Goal: Transaction & Acquisition: Book appointment/travel/reservation

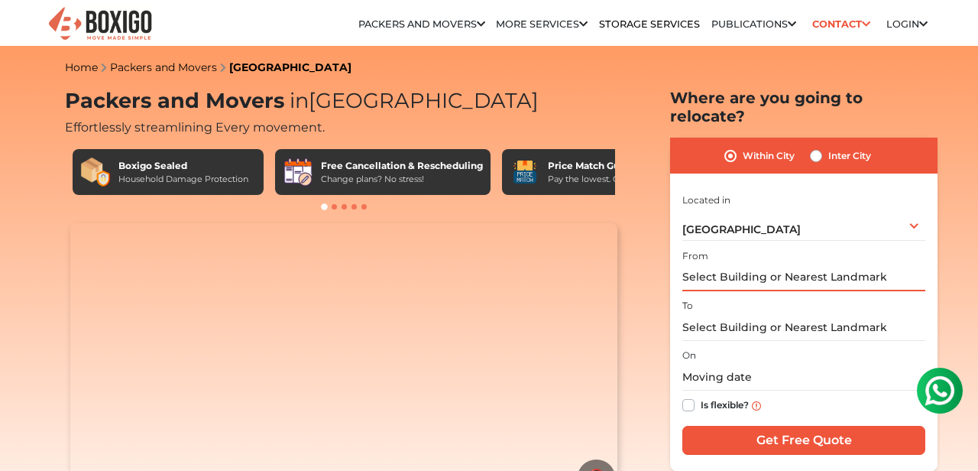
click at [774, 264] on input "text" at bounding box center [803, 277] width 243 height 27
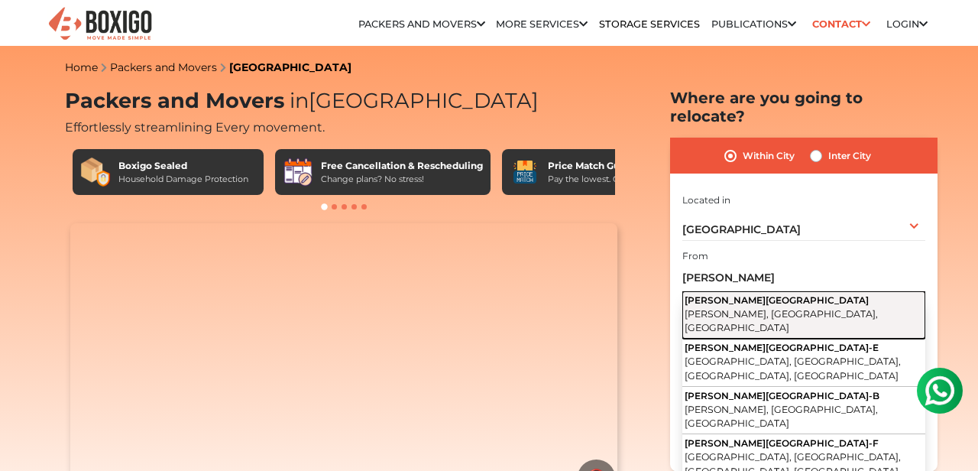
click at [768, 294] on span "[PERSON_NAME][GEOGRAPHIC_DATA]" at bounding box center [776, 299] width 184 height 11
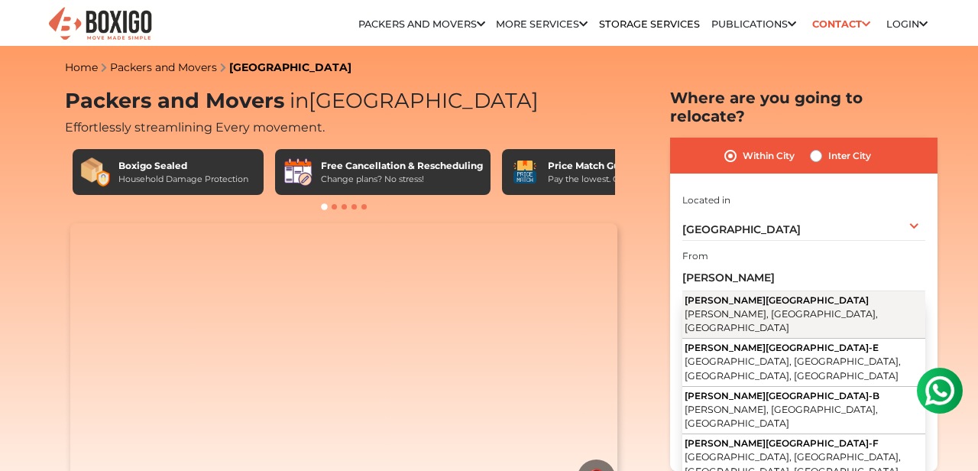
type input "[PERSON_NAME][GEOGRAPHIC_DATA], [GEOGRAPHIC_DATA], [GEOGRAPHIC_DATA], [GEOGRAPH…"
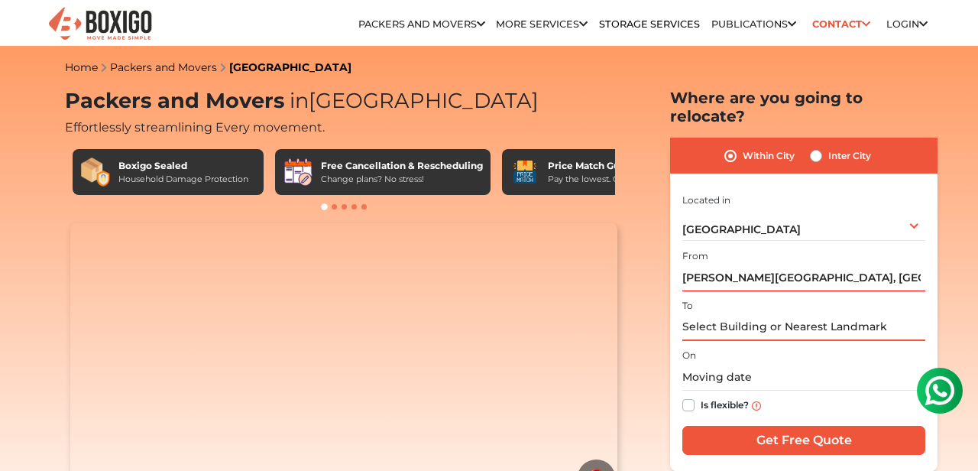
click at [757, 314] on input "text" at bounding box center [803, 327] width 243 height 27
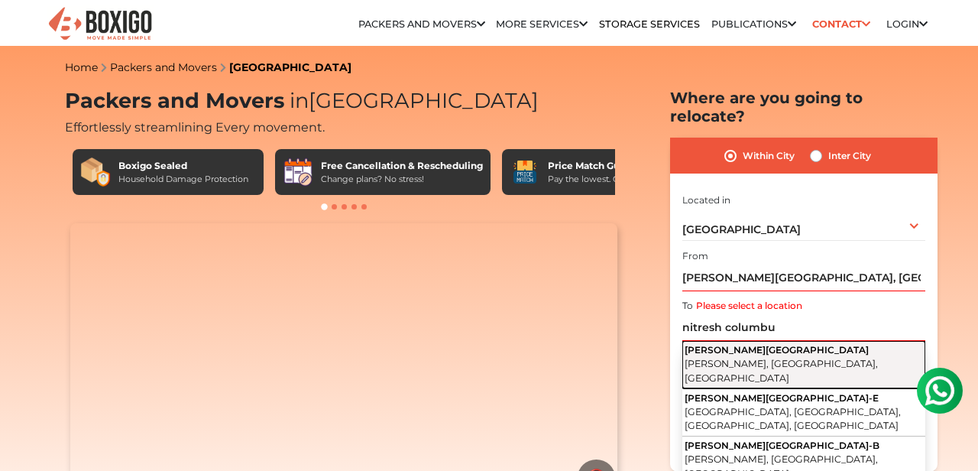
click at [781, 341] on button "[PERSON_NAME][GEOGRAPHIC_DATA], [GEOGRAPHIC_DATA], [GEOGRAPHIC_DATA]" at bounding box center [803, 365] width 243 height 48
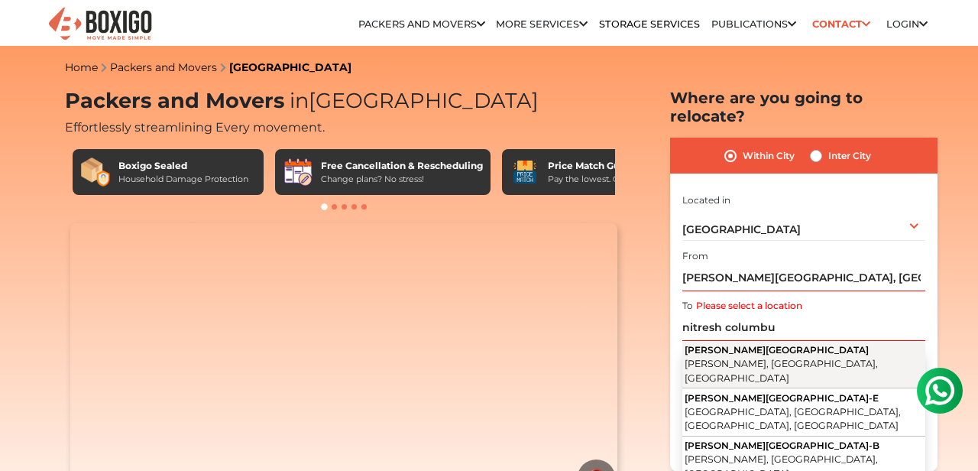
type input "[PERSON_NAME][GEOGRAPHIC_DATA], [GEOGRAPHIC_DATA], [GEOGRAPHIC_DATA], [GEOGRAPH…"
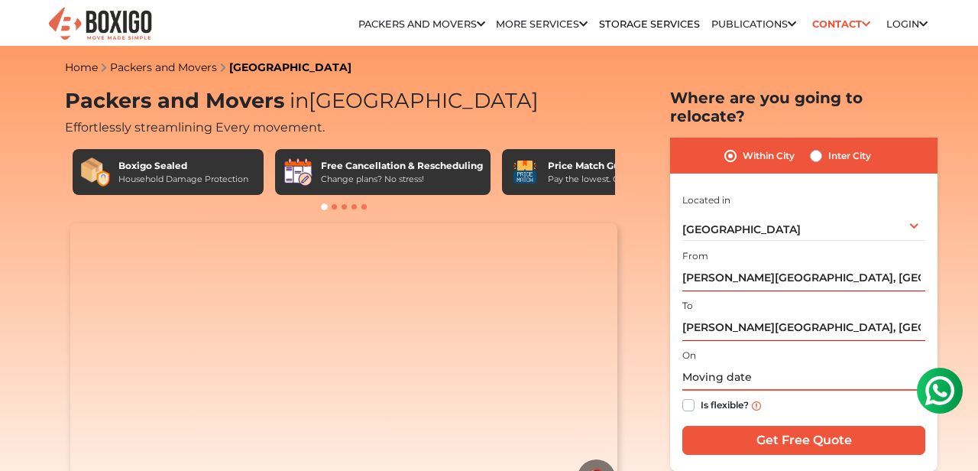
click at [749, 364] on input "text" at bounding box center [803, 377] width 243 height 27
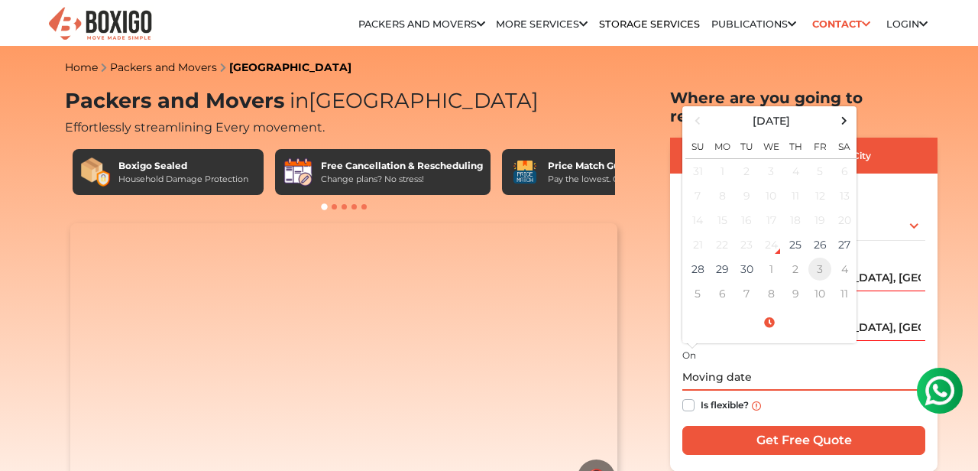
click at [815, 257] on td "3" at bounding box center [819, 269] width 24 height 24
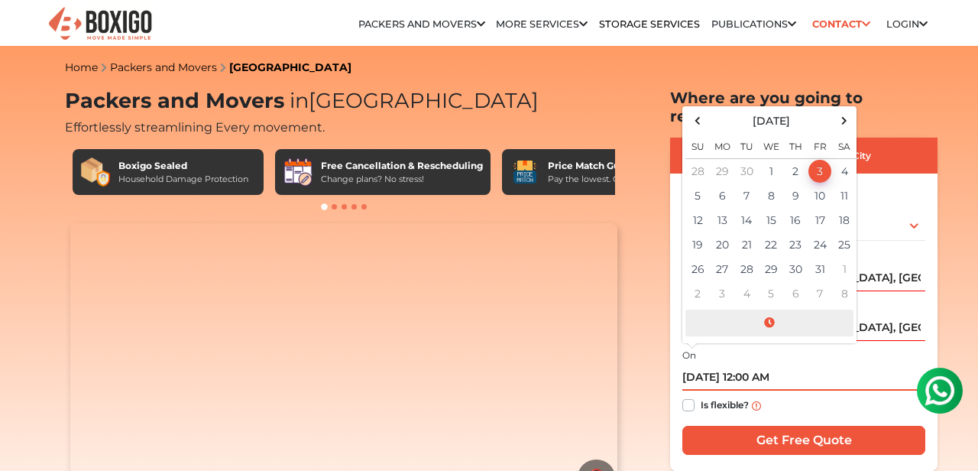
click at [769, 309] on span at bounding box center [769, 322] width 168 height 27
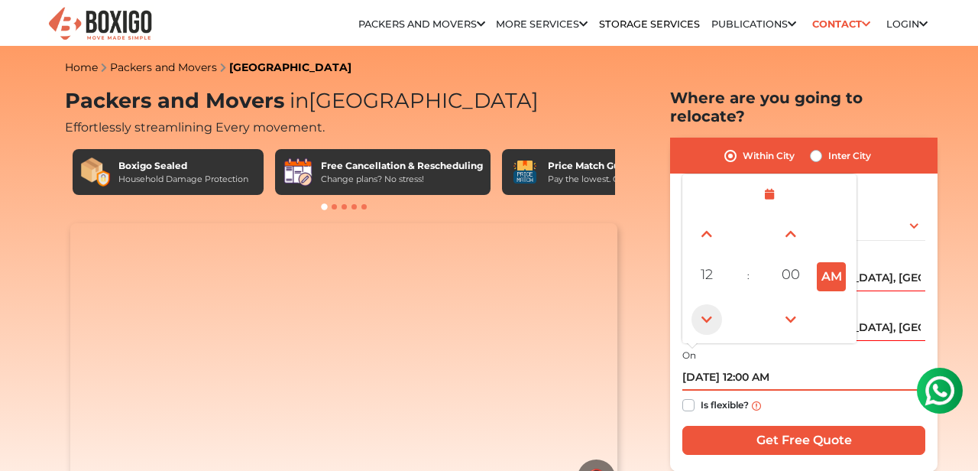
click at [707, 304] on span at bounding box center [706, 319] width 31 height 31
click at [831, 229] on td at bounding box center [832, 233] width 42 height 43
click at [830, 267] on button "PM" at bounding box center [831, 276] width 29 height 29
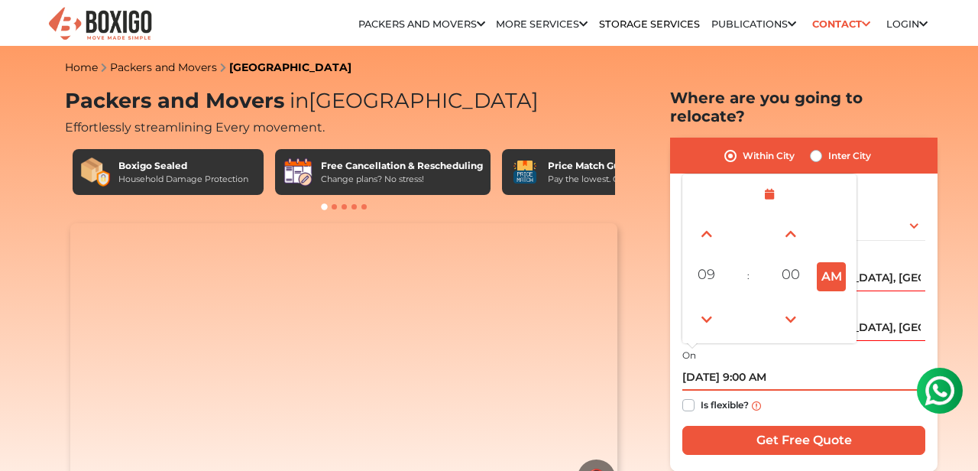
click at [830, 297] on td at bounding box center [832, 318] width 42 height 43
click at [786, 304] on span at bounding box center [790, 319] width 31 height 31
click at [700, 304] on span at bounding box center [706, 319] width 31 height 31
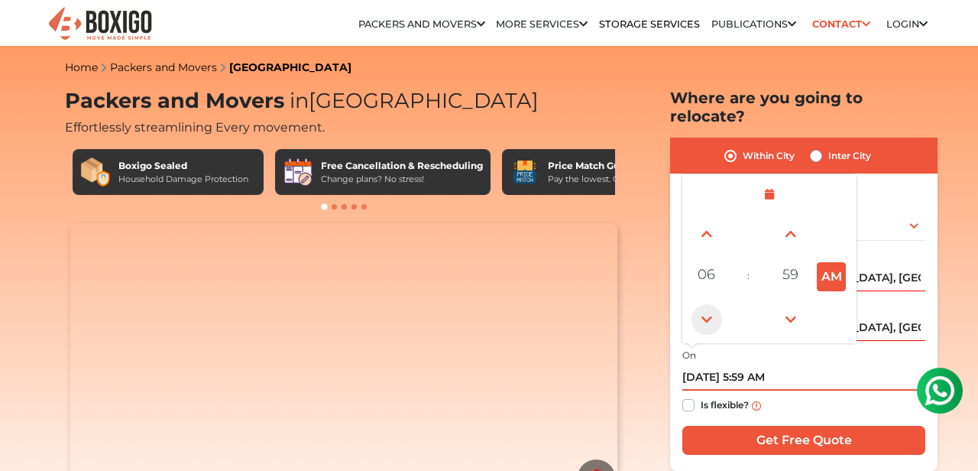
click at [700, 304] on span at bounding box center [706, 319] width 31 height 31
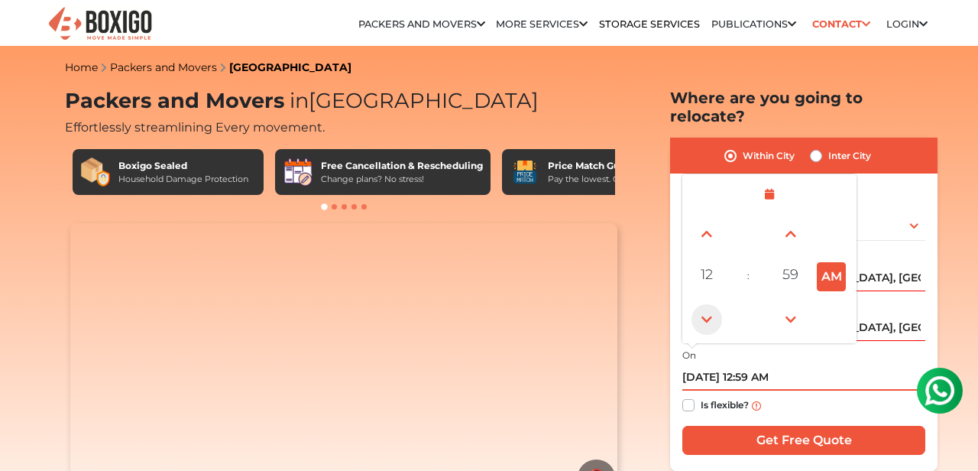
click at [700, 304] on span at bounding box center [706, 319] width 31 height 31
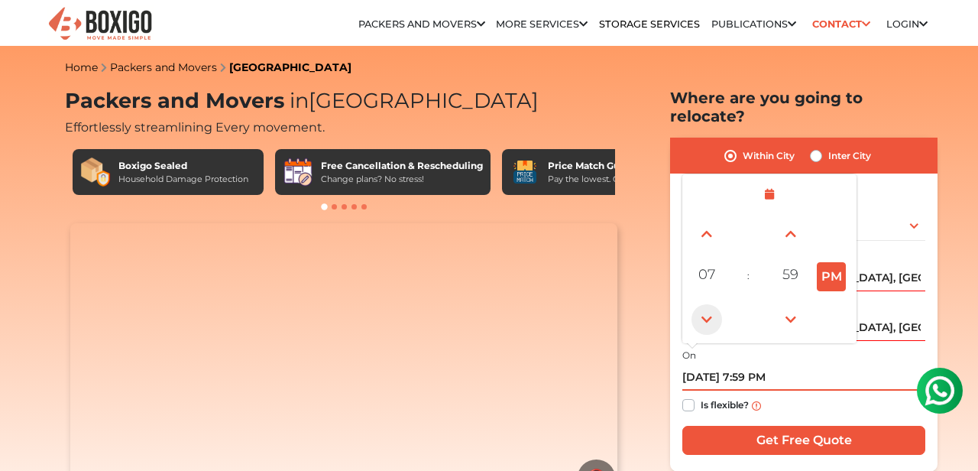
click at [700, 304] on span at bounding box center [706, 319] width 31 height 31
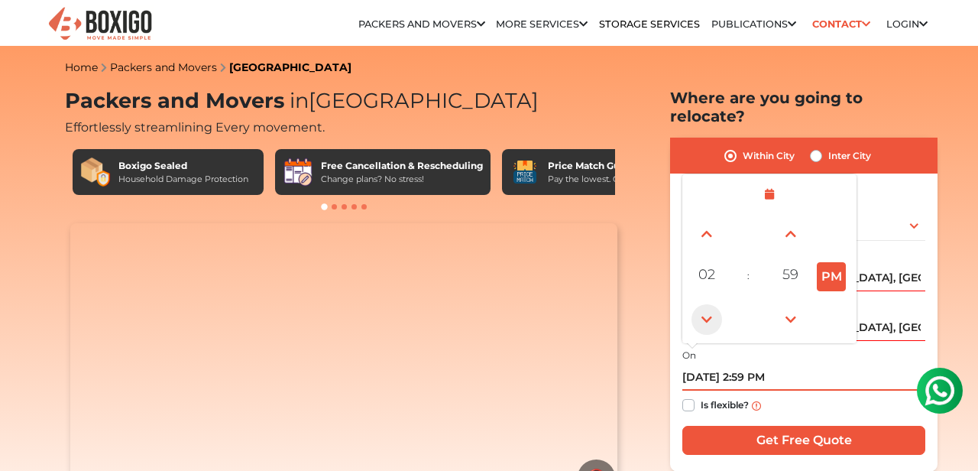
click at [700, 304] on span at bounding box center [706, 319] width 31 height 31
click at [701, 218] on span at bounding box center [706, 233] width 31 height 31
click at [795, 304] on span at bounding box center [790, 319] width 31 height 31
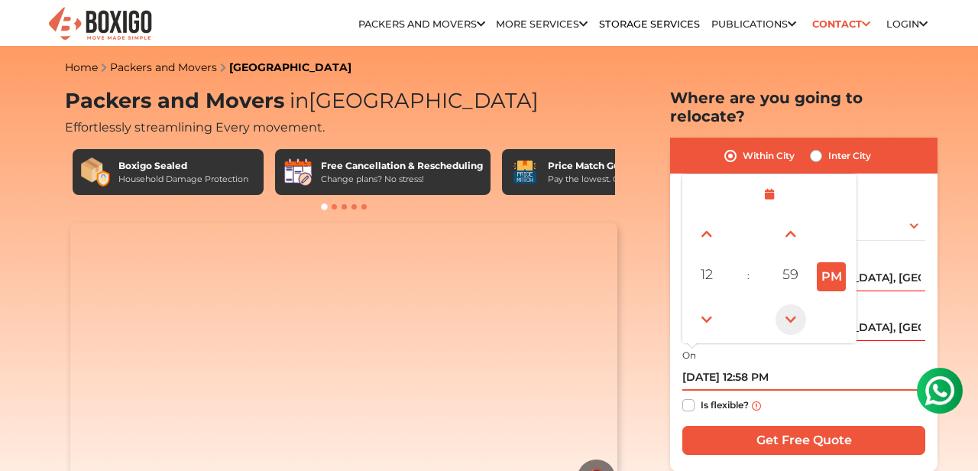
click at [795, 304] on span at bounding box center [790, 319] width 31 height 31
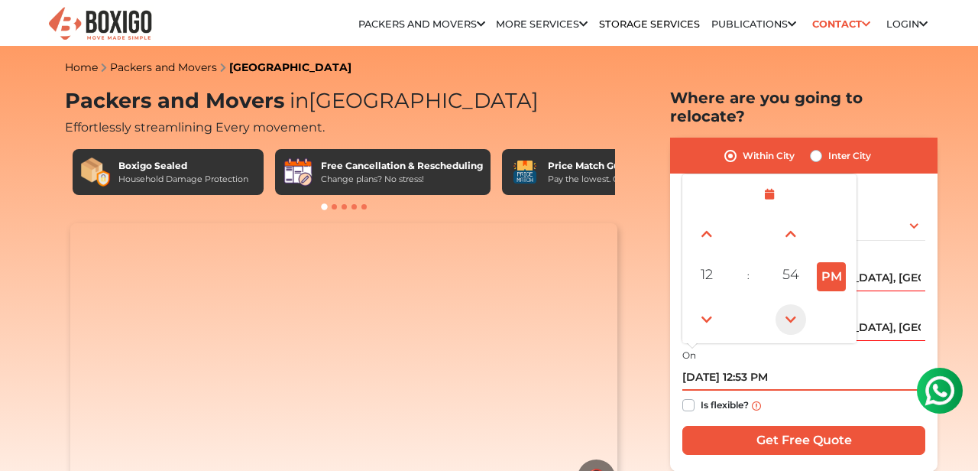
click at [795, 304] on span at bounding box center [790, 319] width 31 height 31
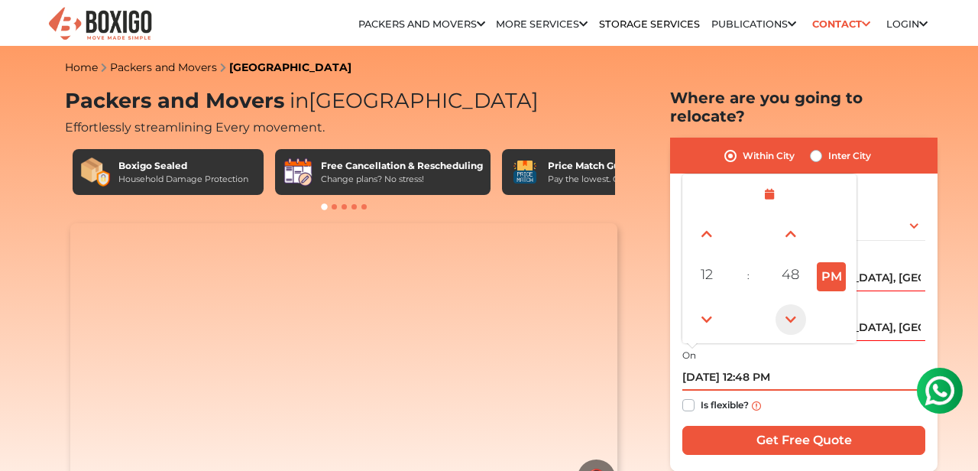
click at [795, 304] on span at bounding box center [790, 319] width 31 height 31
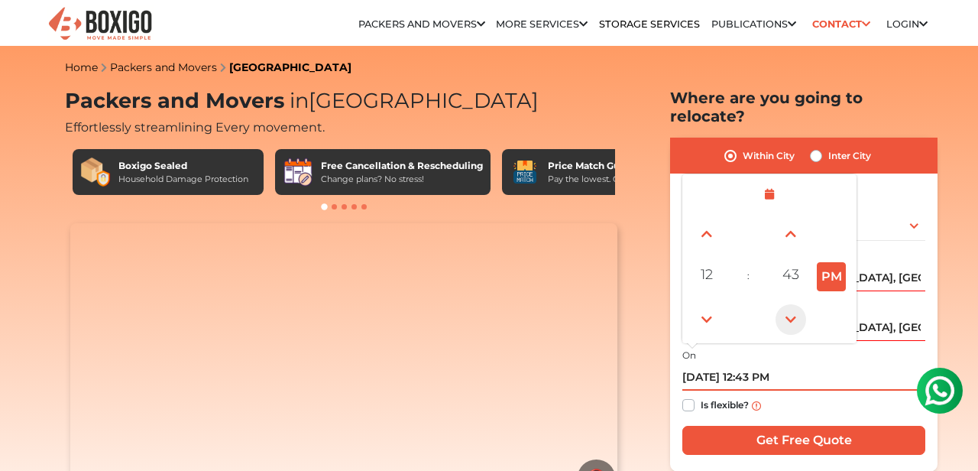
click at [795, 304] on span at bounding box center [790, 319] width 31 height 31
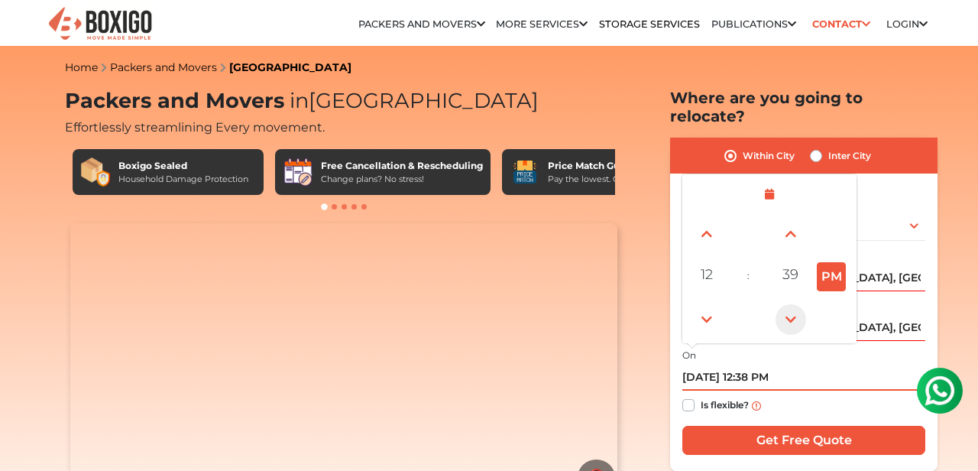
click at [795, 304] on span at bounding box center [790, 319] width 31 height 31
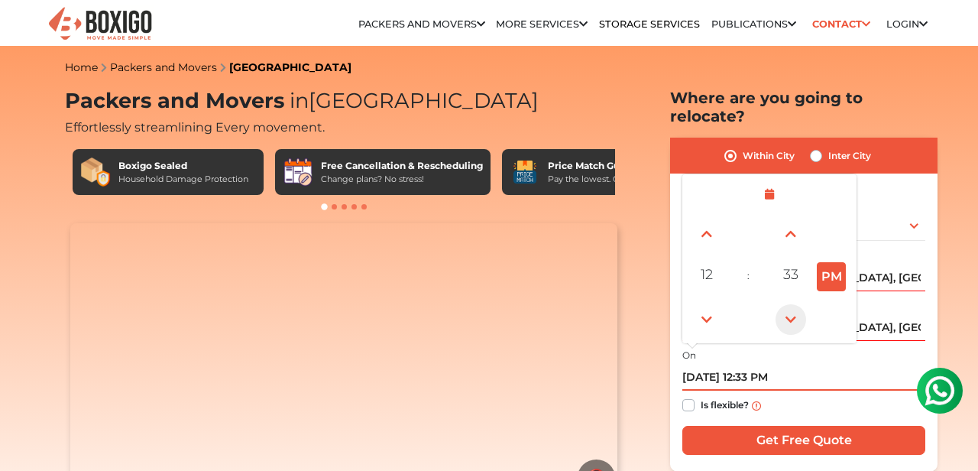
click at [795, 304] on span at bounding box center [790, 319] width 31 height 31
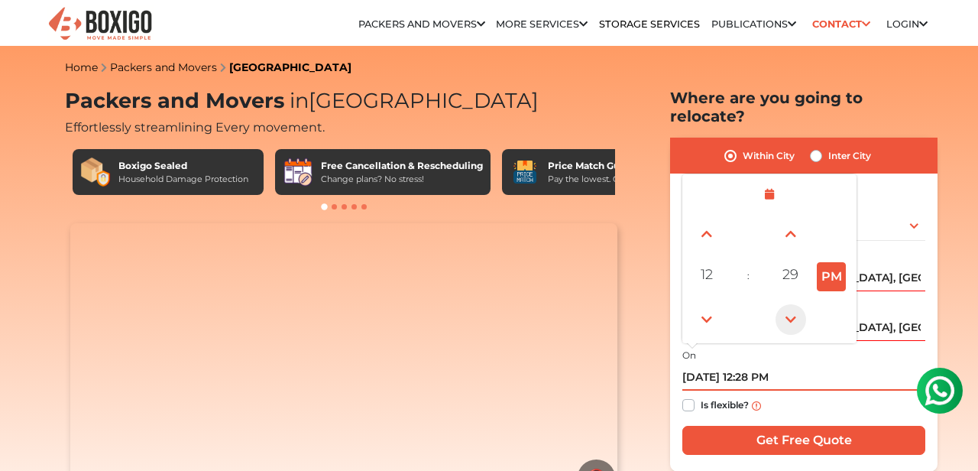
click at [795, 304] on span at bounding box center [790, 319] width 31 height 31
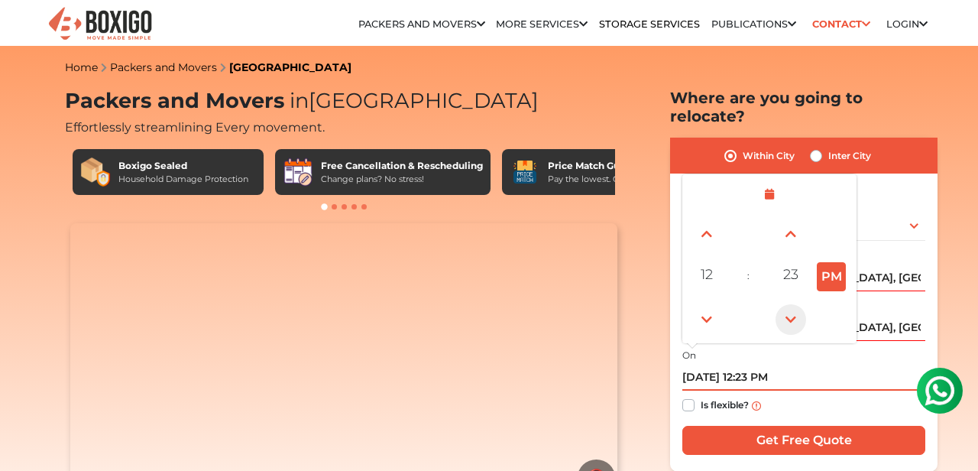
click at [795, 304] on span at bounding box center [790, 319] width 31 height 31
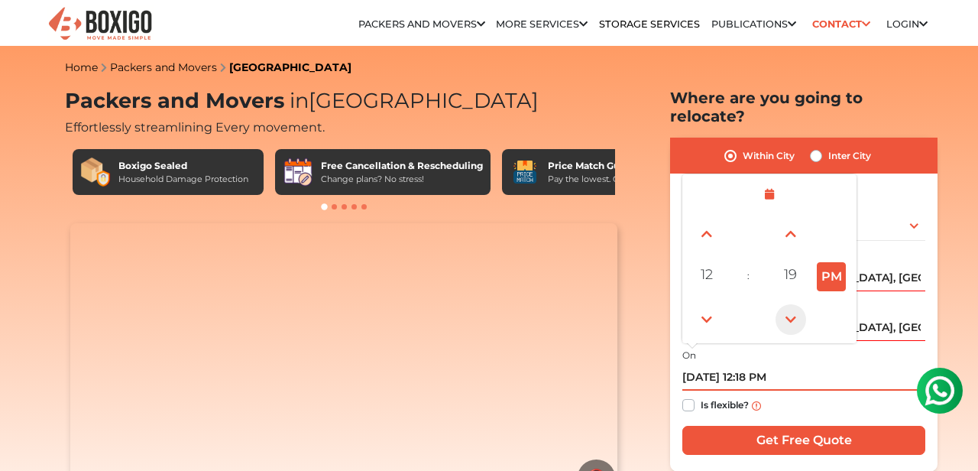
click at [795, 304] on span at bounding box center [790, 319] width 31 height 31
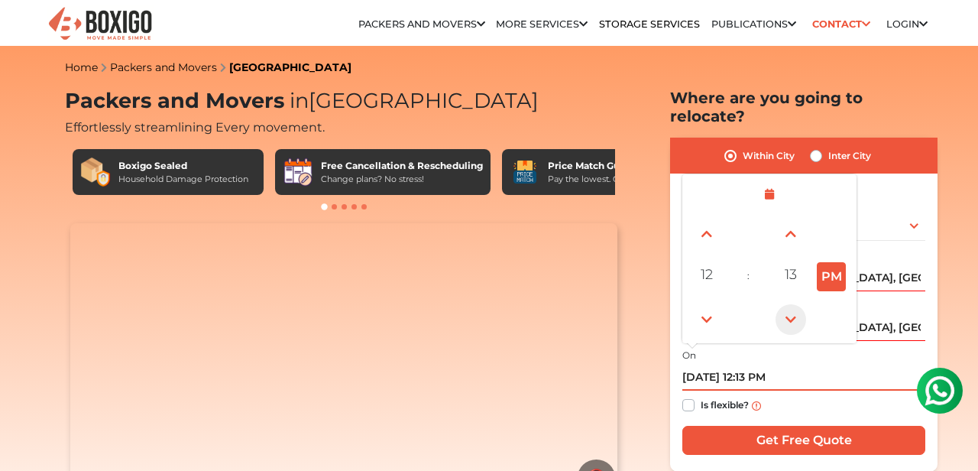
click at [795, 304] on span at bounding box center [790, 319] width 31 height 31
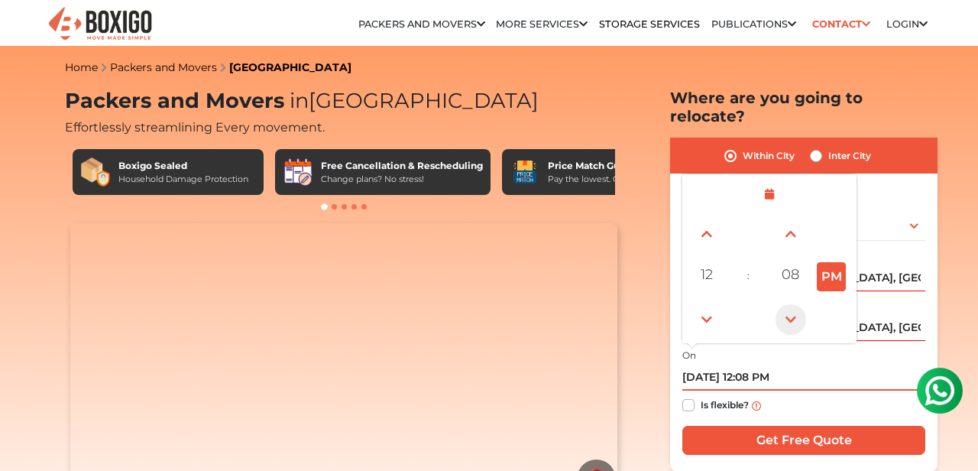
click at [795, 304] on span at bounding box center [790, 319] width 31 height 31
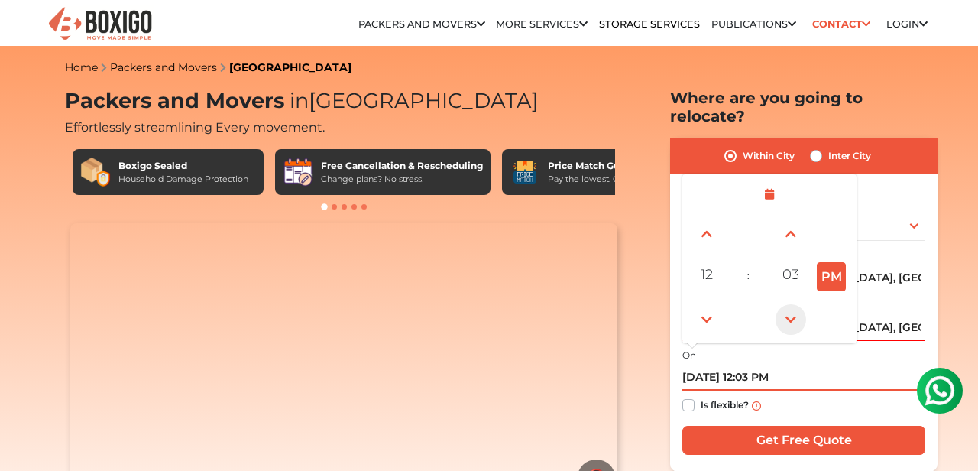
click at [795, 304] on span at bounding box center [790, 319] width 31 height 31
click at [713, 304] on span at bounding box center [706, 319] width 31 height 31
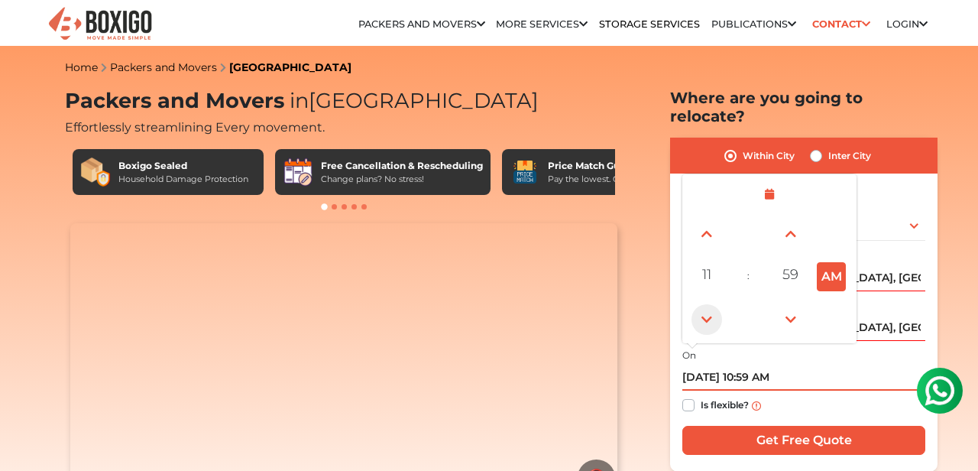
click at [713, 304] on span at bounding box center [706, 319] width 31 height 31
click at [706, 218] on span at bounding box center [706, 233] width 31 height 31
click at [794, 304] on span at bounding box center [790, 319] width 31 height 31
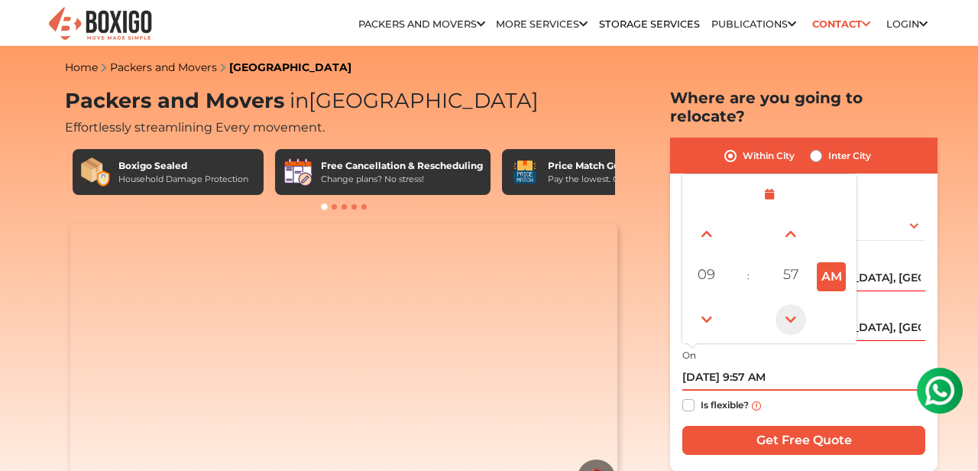
click at [794, 304] on span at bounding box center [790, 319] width 31 height 31
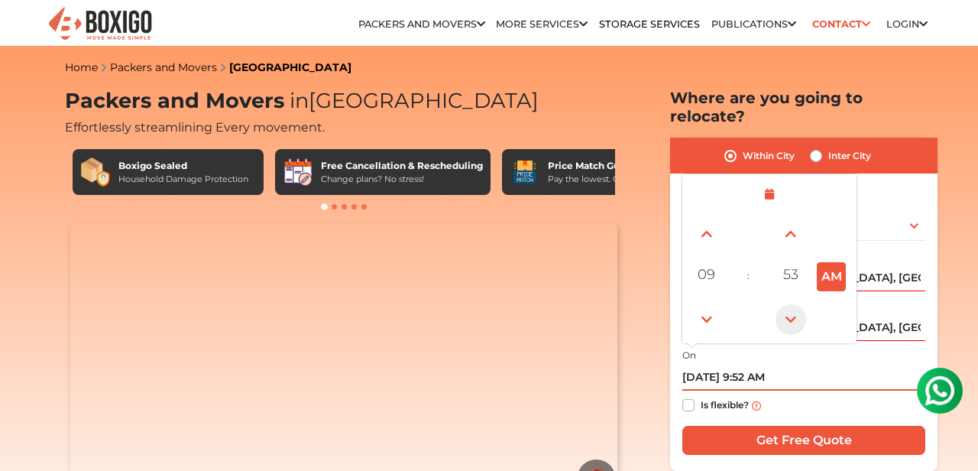
click at [794, 304] on span at bounding box center [790, 319] width 31 height 31
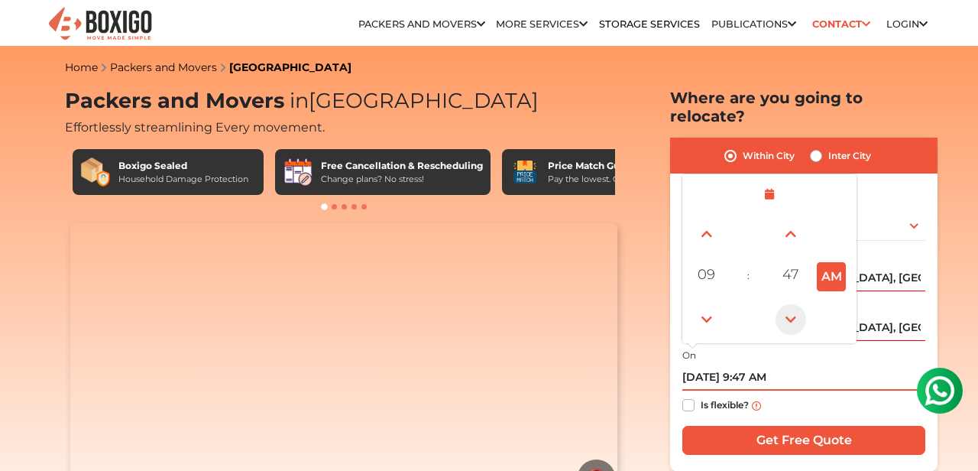
click at [794, 304] on span at bounding box center [790, 319] width 31 height 31
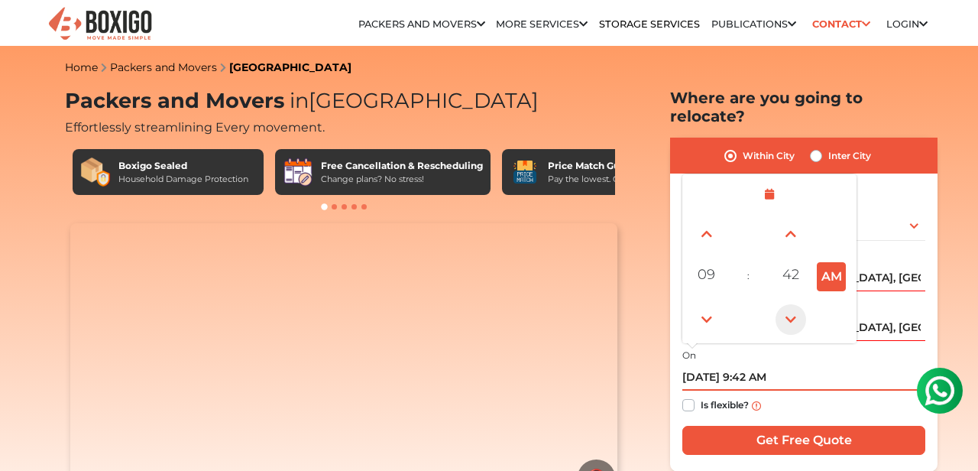
click at [794, 304] on span at bounding box center [790, 319] width 31 height 31
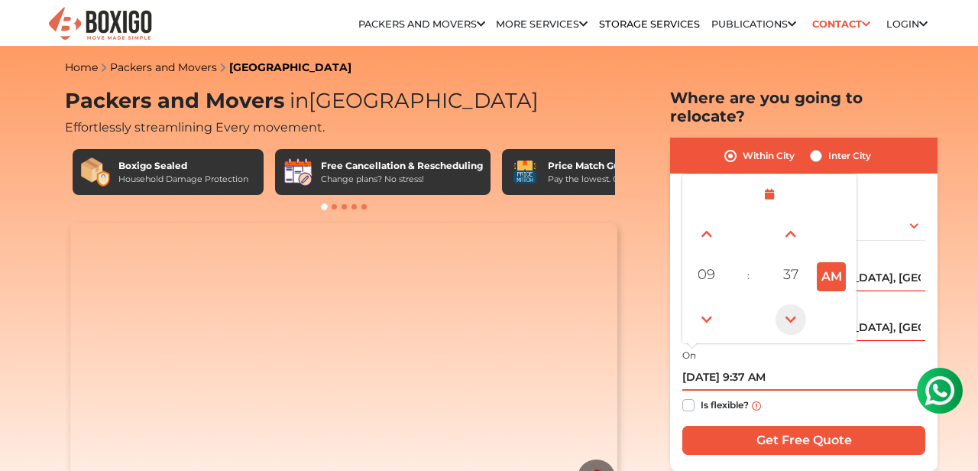
click at [794, 304] on span at bounding box center [790, 319] width 31 height 31
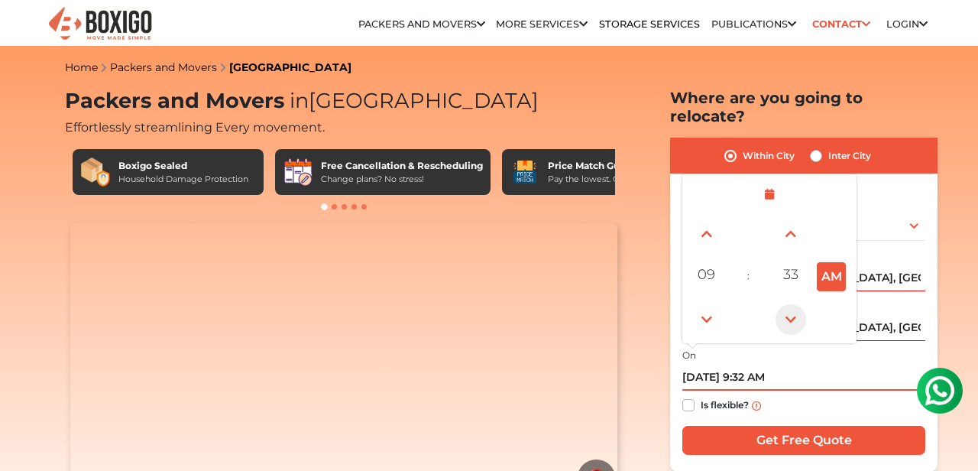
click at [794, 304] on span at bounding box center [790, 319] width 31 height 31
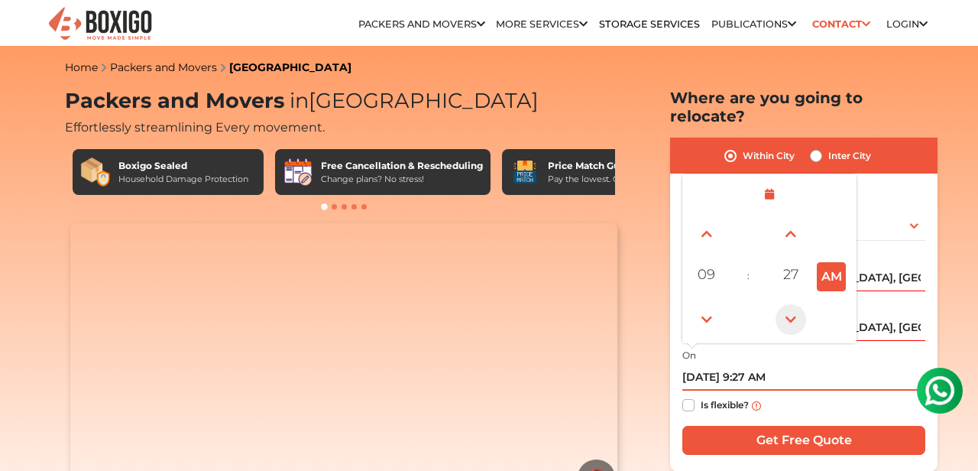
click at [794, 304] on span at bounding box center [790, 319] width 31 height 31
click at [788, 218] on span at bounding box center [790, 233] width 31 height 31
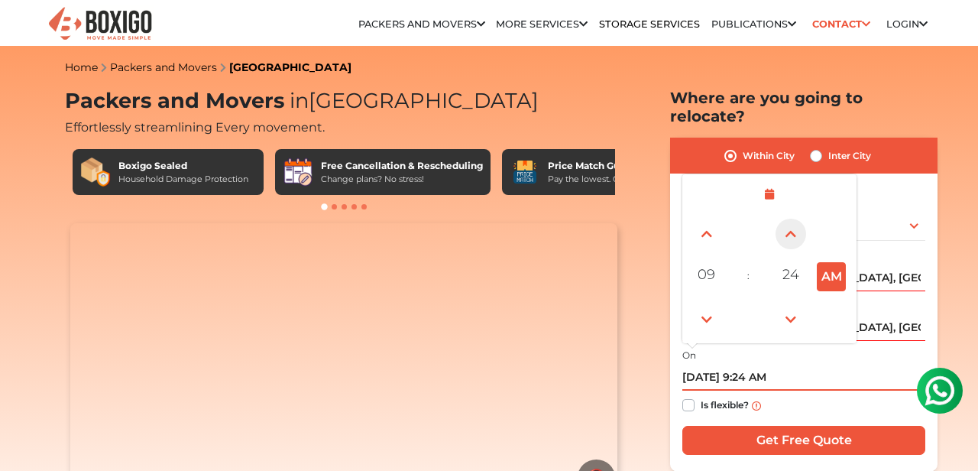
click at [788, 218] on span at bounding box center [790, 233] width 31 height 31
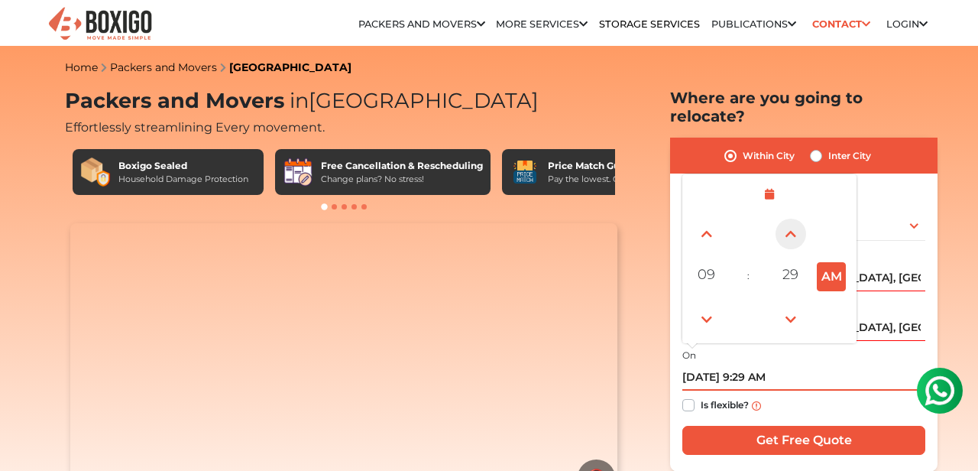
click at [788, 218] on span at bounding box center [790, 233] width 31 height 31
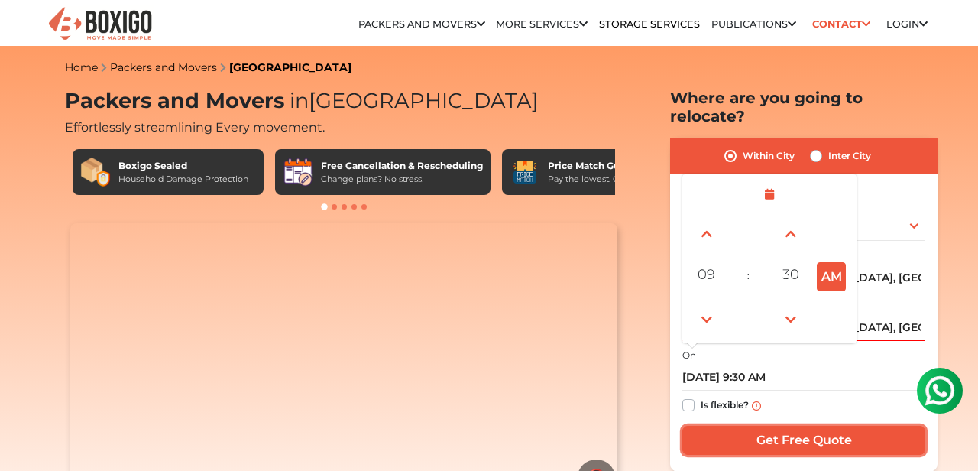
click at [808, 425] on input "Get Free Quote" at bounding box center [803, 439] width 243 height 29
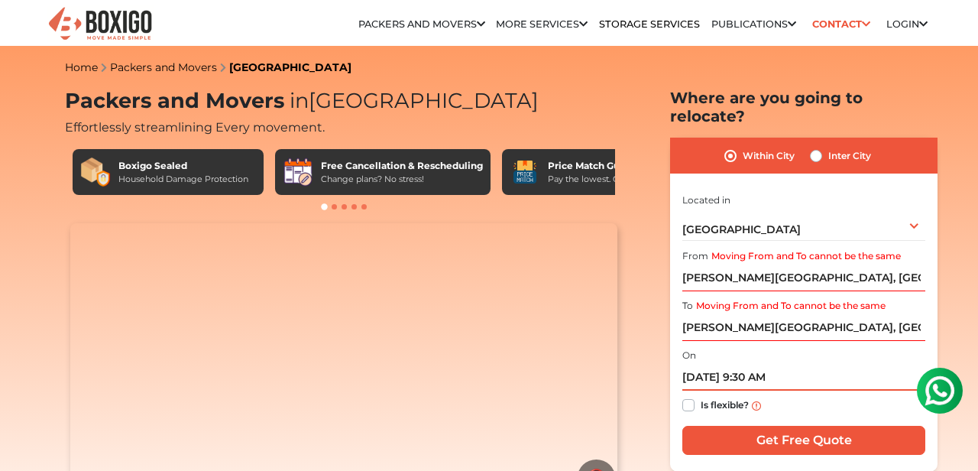
click at [701, 364] on input "[DATE] 9:30 AM" at bounding box center [803, 377] width 243 height 27
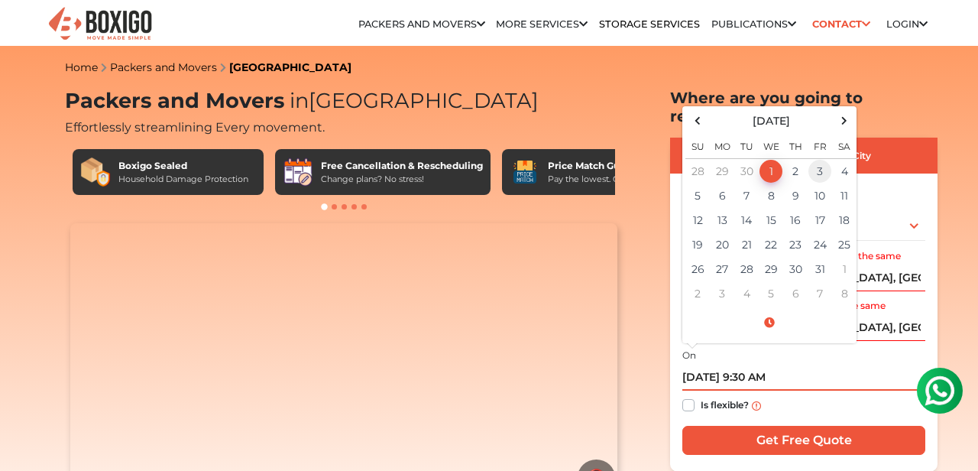
click at [821, 159] on td "3" at bounding box center [819, 171] width 24 height 25
type input "[DATE] 9:30 AM"
click at [822, 159] on td "3" at bounding box center [819, 171] width 24 height 25
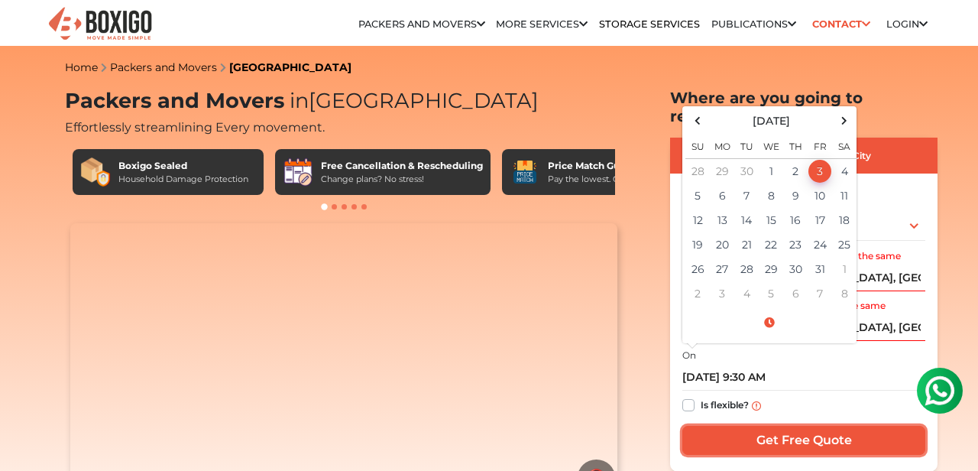
click at [805, 425] on input "Get Free Quote" at bounding box center [803, 439] width 243 height 29
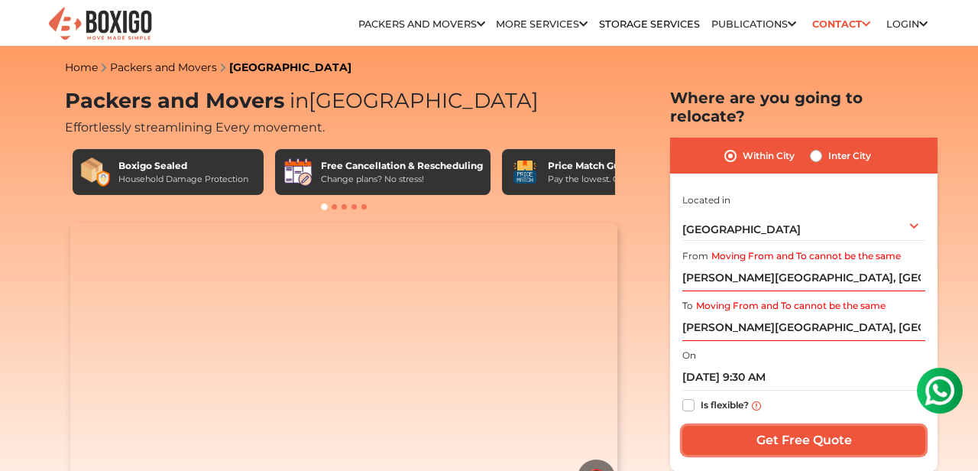
click at [819, 425] on input "Get Free Quote" at bounding box center [803, 439] width 243 height 29
click at [949, 396] on img at bounding box center [939, 390] width 31 height 31
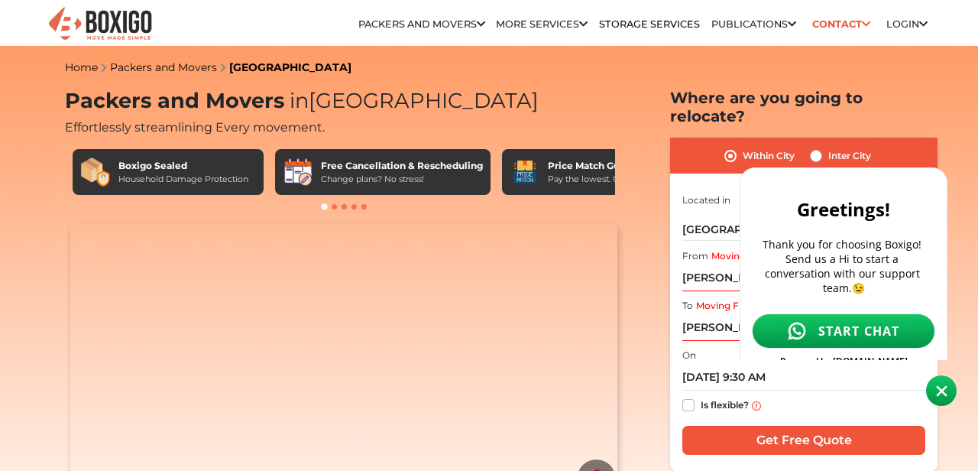
click at [855, 328] on link "START CHAT" at bounding box center [843, 330] width 183 height 35
click at [707, 314] on input "[PERSON_NAME][GEOGRAPHIC_DATA], [GEOGRAPHIC_DATA], [GEOGRAPHIC_DATA], [GEOGRAPH…" at bounding box center [803, 327] width 243 height 27
click at [716, 264] on input "[PERSON_NAME][GEOGRAPHIC_DATA], [GEOGRAPHIC_DATA], [GEOGRAPHIC_DATA], [GEOGRAPH…" at bounding box center [803, 277] width 243 height 27
click at [715, 264] on input "[PERSON_NAME][GEOGRAPHIC_DATA], [GEOGRAPHIC_DATA], [GEOGRAPHIC_DATA], [GEOGRAPH…" at bounding box center [803, 277] width 243 height 27
click at [912, 141] on body at bounding box center [851, 211] width 225 height 408
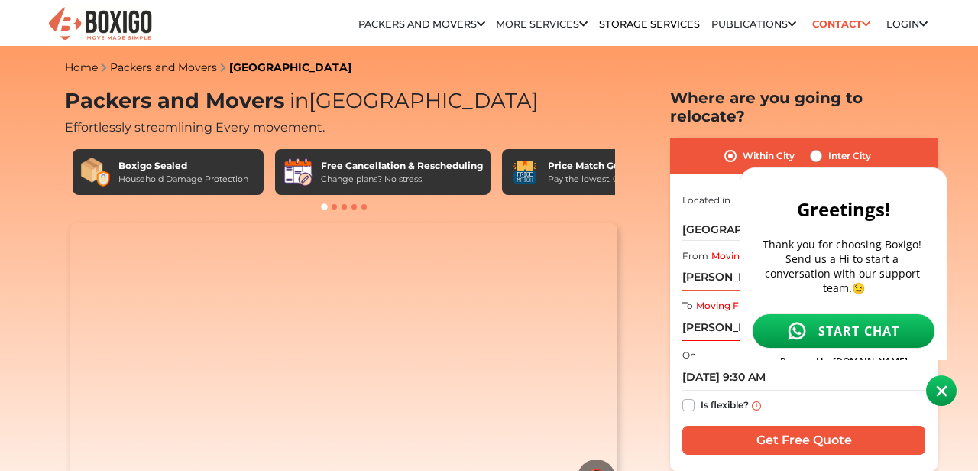
click at [722, 264] on input "[PERSON_NAME][GEOGRAPHIC_DATA], [GEOGRAPHIC_DATA], [GEOGRAPHIC_DATA], [GEOGRAPH…" at bounding box center [803, 277] width 243 height 27
click at [933, 388] on span at bounding box center [941, 390] width 31 height 31
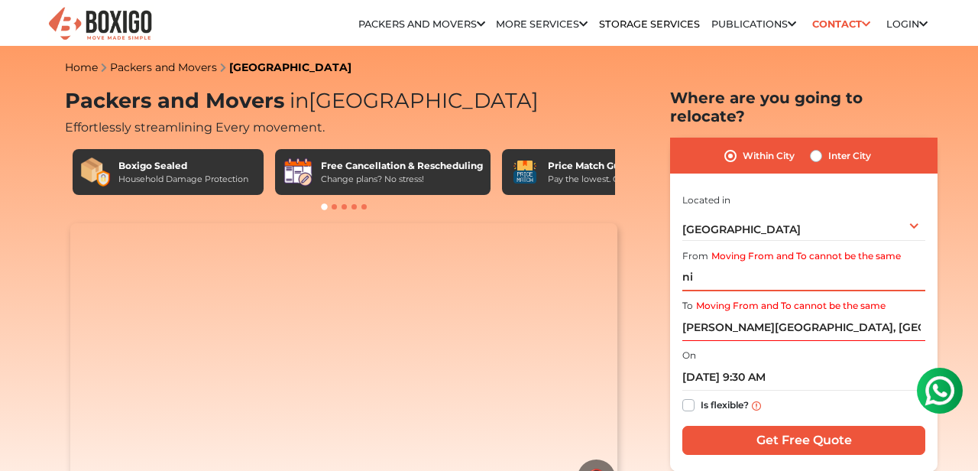
click at [797, 264] on input "ni" at bounding box center [803, 277] width 243 height 27
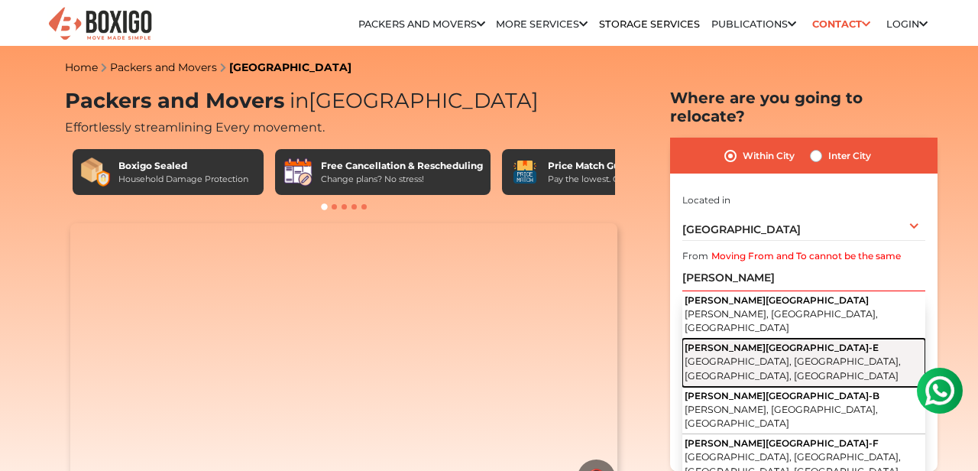
click at [823, 355] on span "[GEOGRAPHIC_DATA], [GEOGRAPHIC_DATA], [GEOGRAPHIC_DATA], [GEOGRAPHIC_DATA]" at bounding box center [792, 368] width 216 height 26
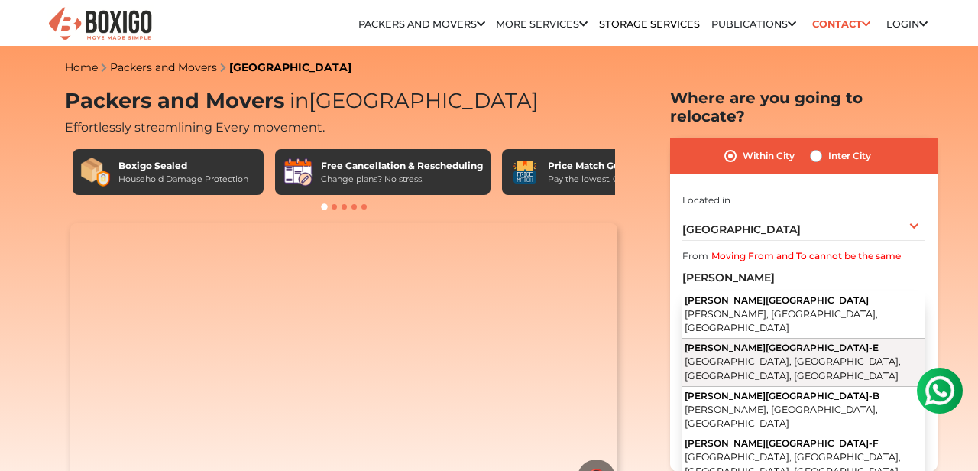
type input "[PERSON_NAME][GEOGRAPHIC_DATA], [GEOGRAPHIC_DATA], [GEOGRAPHIC_DATA], [GEOGRAPH…"
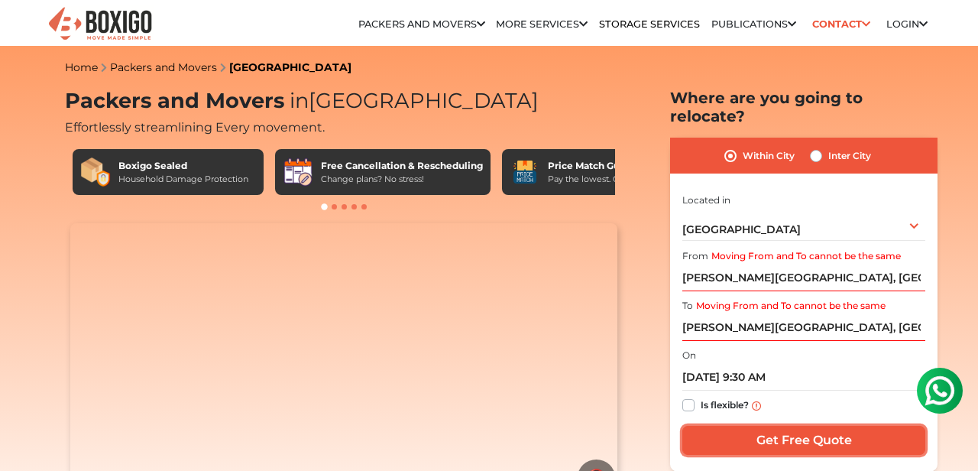
click at [794, 428] on input "Get Free Quote" at bounding box center [803, 439] width 243 height 29
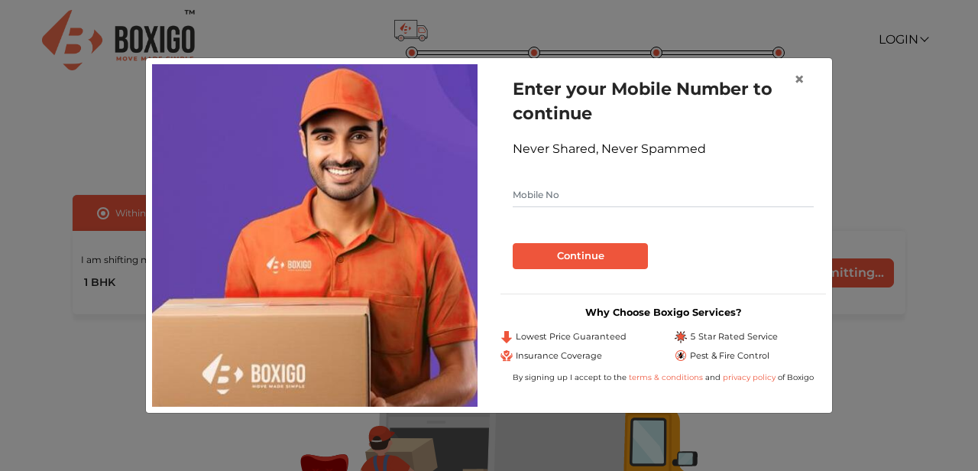
click at [580, 202] on input "text" at bounding box center [663, 195] width 301 height 24
type input "9901025708"
click at [569, 273] on div "Enter your Mobile Number to continue Never Shared, Never Spammed 9901025708 Con…" at bounding box center [662, 172] width 325 height 217
click at [579, 262] on button "Continue" at bounding box center [580, 256] width 135 height 26
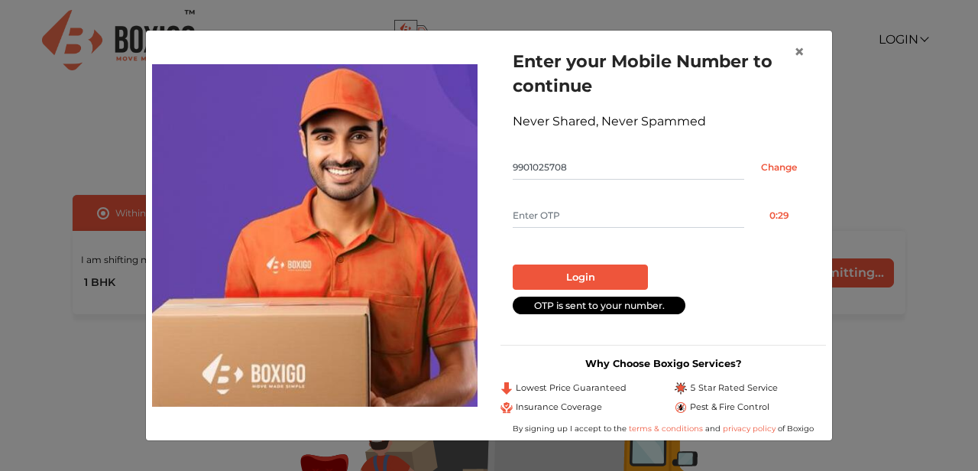
click at [554, 221] on input "text" at bounding box center [628, 215] width 231 height 24
type input "5125"
click at [578, 276] on button "Login" at bounding box center [580, 277] width 135 height 26
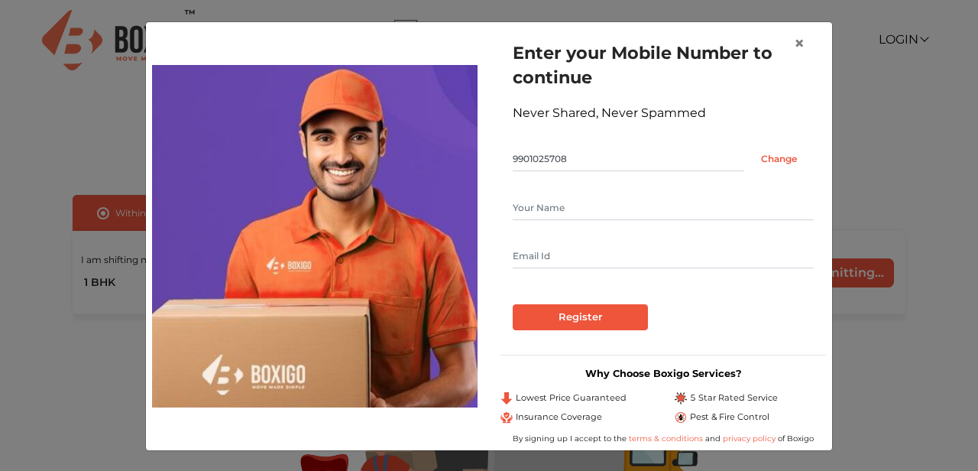
click at [544, 219] on input "text" at bounding box center [663, 208] width 301 height 24
type input "Chethan"
type input "chethananand.m@gmail.com"
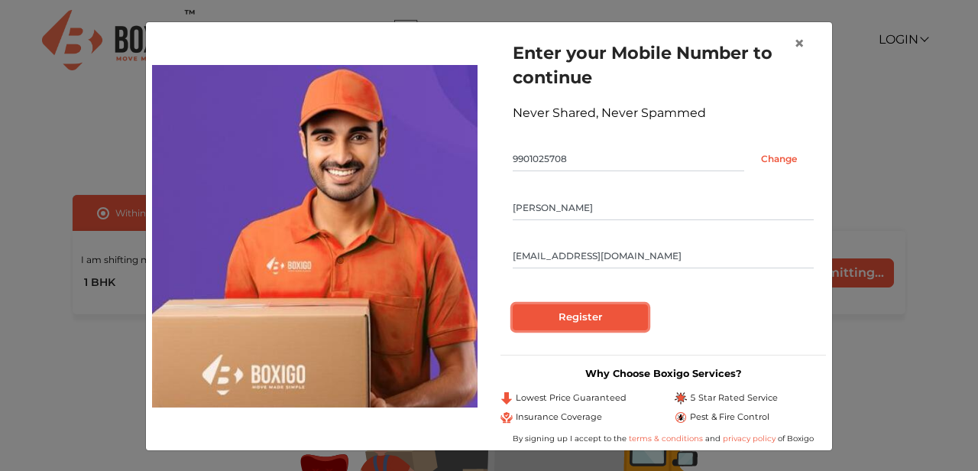
click at [579, 318] on input "Register" at bounding box center [580, 317] width 135 height 26
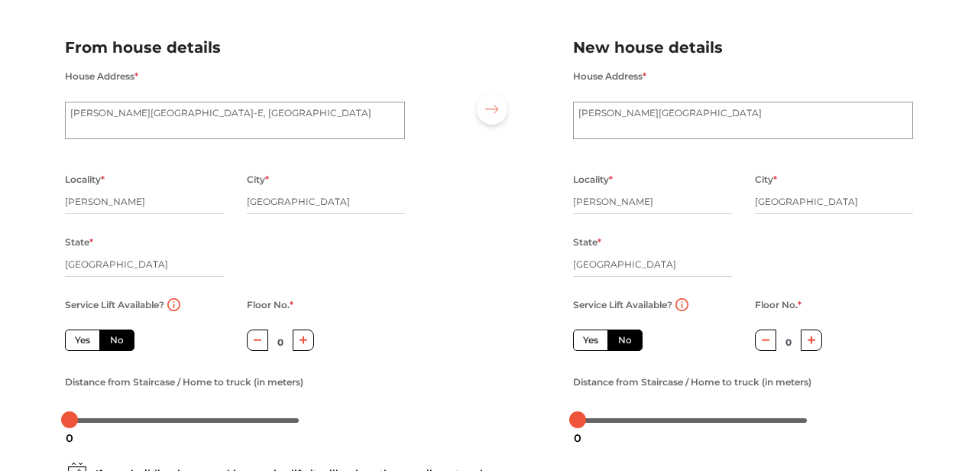
scroll to position [89, 0]
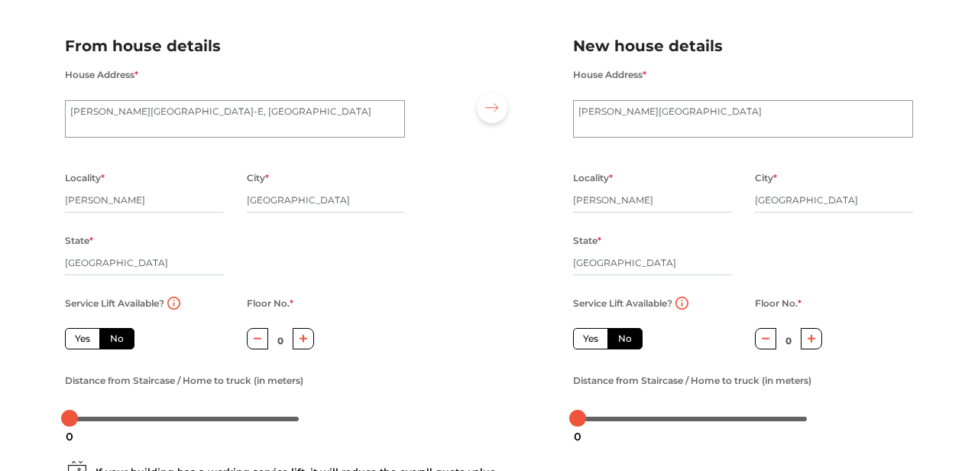
click at [83, 344] on label "Yes" at bounding box center [82, 338] width 35 height 21
click at [83, 341] on input "Yes" at bounding box center [80, 336] width 10 height 10
radio input "true"
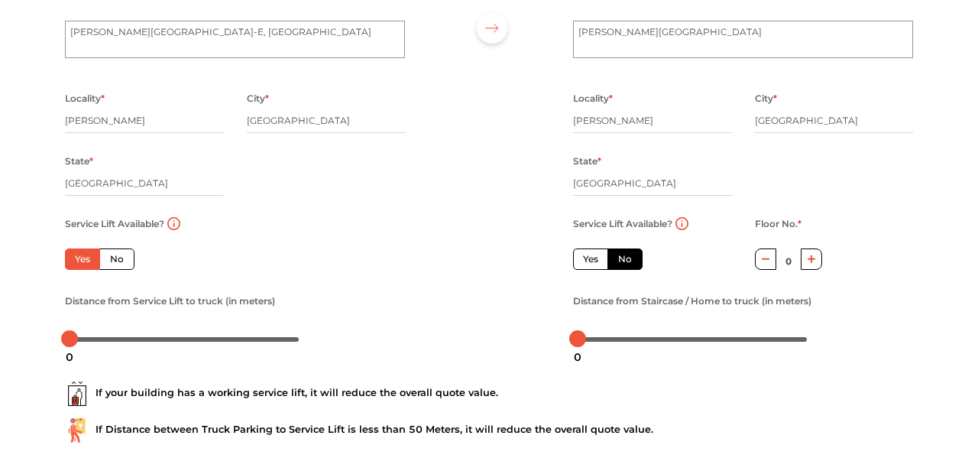
scroll to position [173, 0]
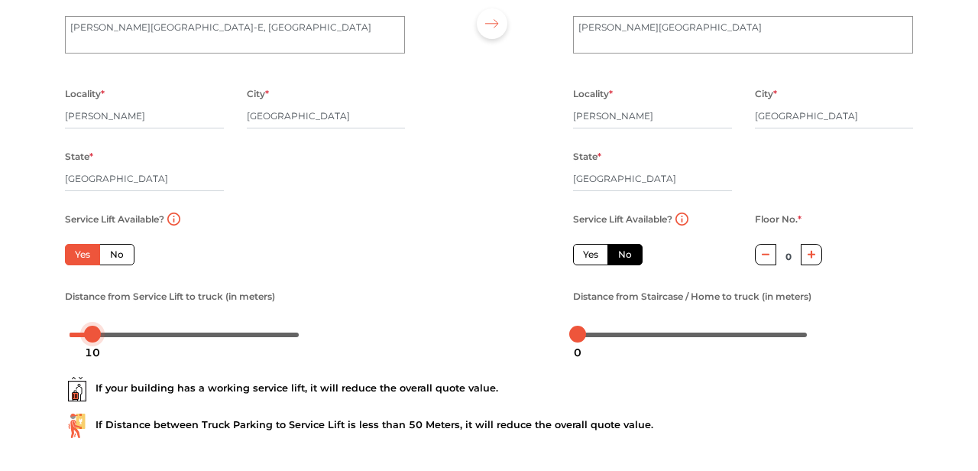
drag, startPoint x: 73, startPoint y: 336, endPoint x: 95, endPoint y: 346, distance: 25.0
click at [95, 297] on body "Plan your move Enter your floor info Add your inventory Your move summary My Mo…" at bounding box center [489, 62] width 978 height 471
drag, startPoint x: 92, startPoint y: 336, endPoint x: 92, endPoint y: 344, distance: 8.4
click at [92, 297] on body "Plan your move Enter your floor info Add your inventory Your move summary My Mo…" at bounding box center [489, 62] width 978 height 471
click at [380, 328] on div at bounding box center [235, 334] width 340 height 24
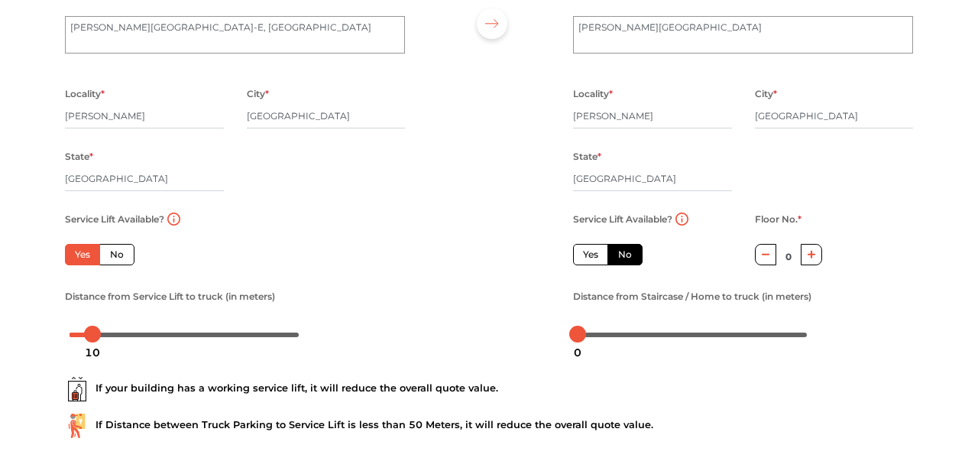
click at [586, 254] on label "Yes" at bounding box center [590, 254] width 35 height 21
click at [586, 254] on input "Yes" at bounding box center [588, 252] width 10 height 10
radio input "false"
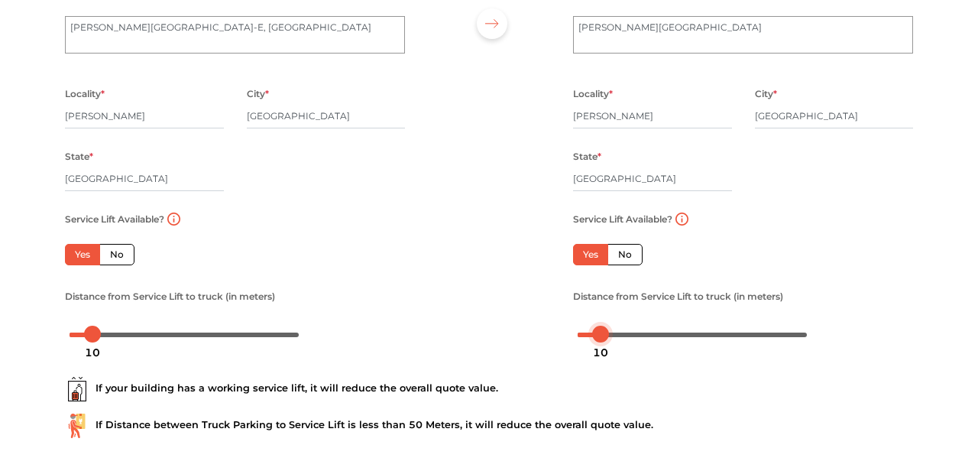
drag, startPoint x: 583, startPoint y: 335, endPoint x: 606, endPoint y: 345, distance: 26.0
click at [606, 297] on body "Plan your move Enter your floor info Add your inventory Your move summary My Mo…" at bounding box center [489, 62] width 978 height 471
click at [672, 389] on div "If your building has a working service lift, it will reduce the overall quote v…" at bounding box center [489, 389] width 848 height 24
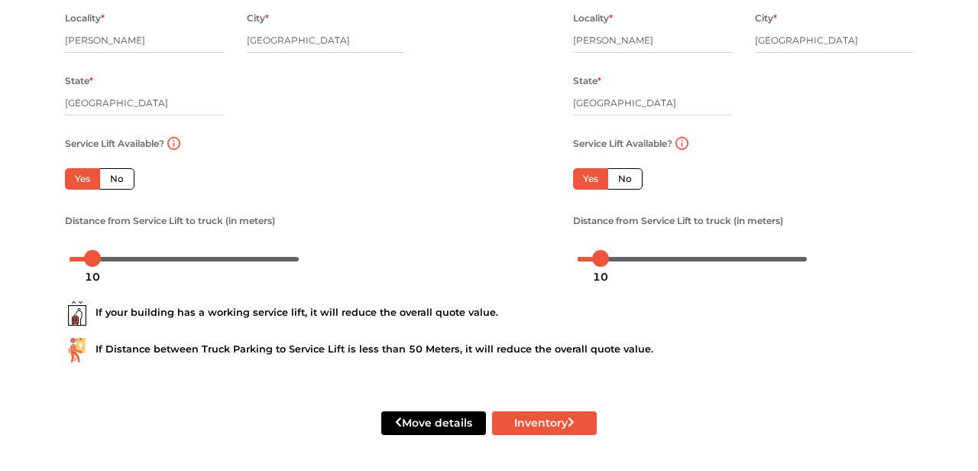
scroll to position [252, 0]
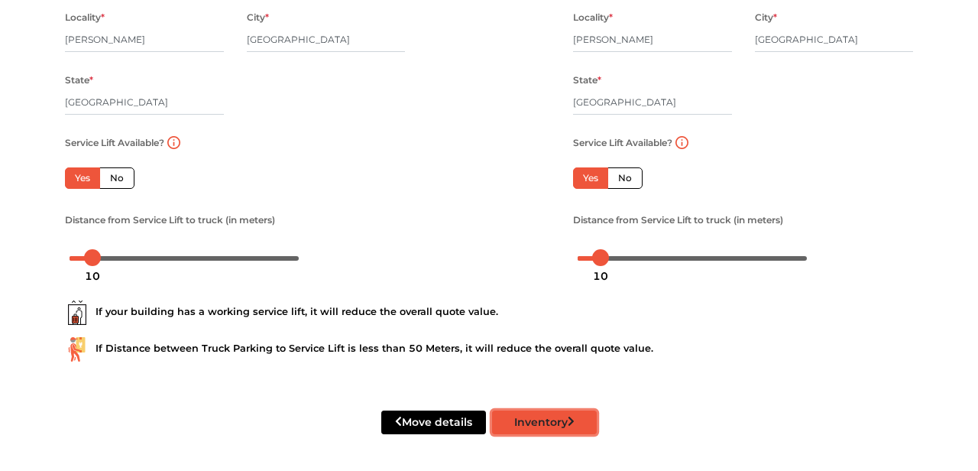
click at [543, 427] on button "Inventory" at bounding box center [544, 422] width 105 height 24
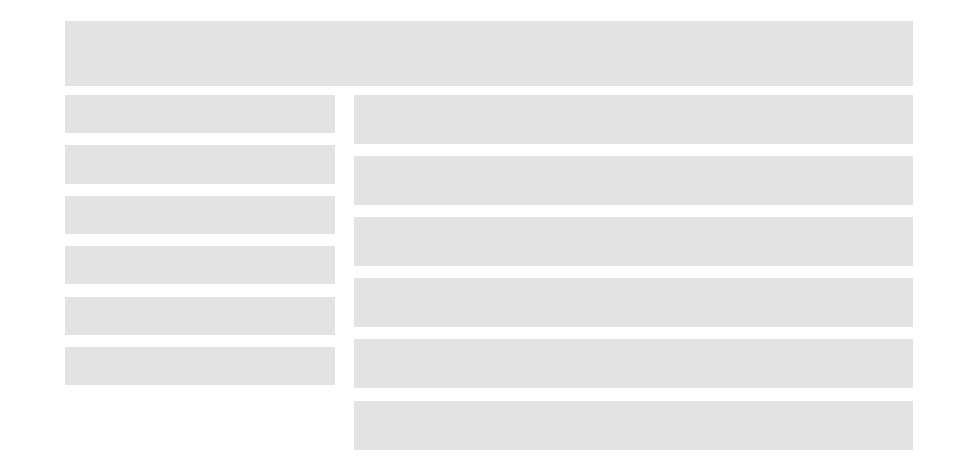
scroll to position [50, 0]
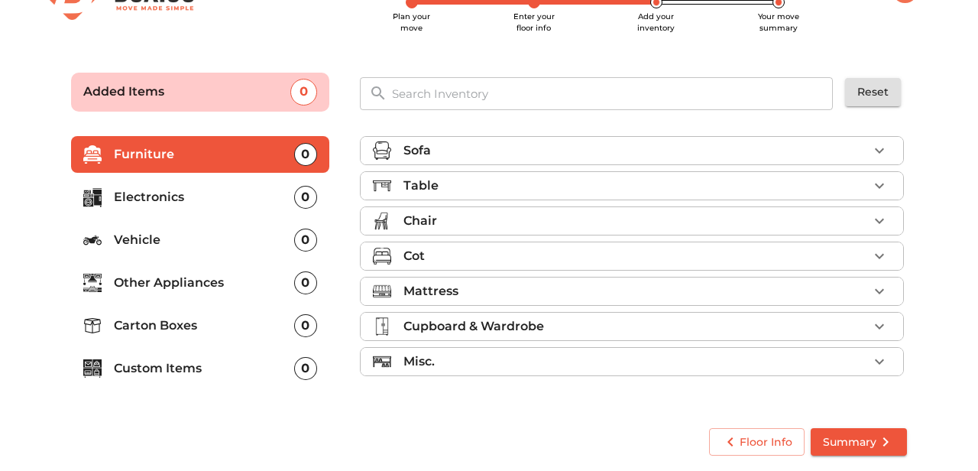
click at [591, 157] on div "Sofa" at bounding box center [635, 150] width 464 height 18
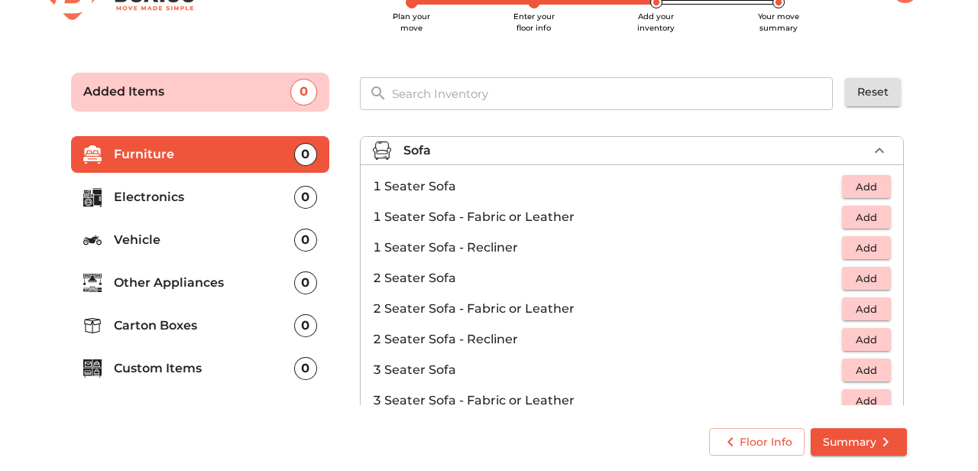
click at [875, 280] on span "Add" at bounding box center [866, 279] width 34 height 18
click at [869, 363] on span "Add" at bounding box center [866, 370] width 34 height 18
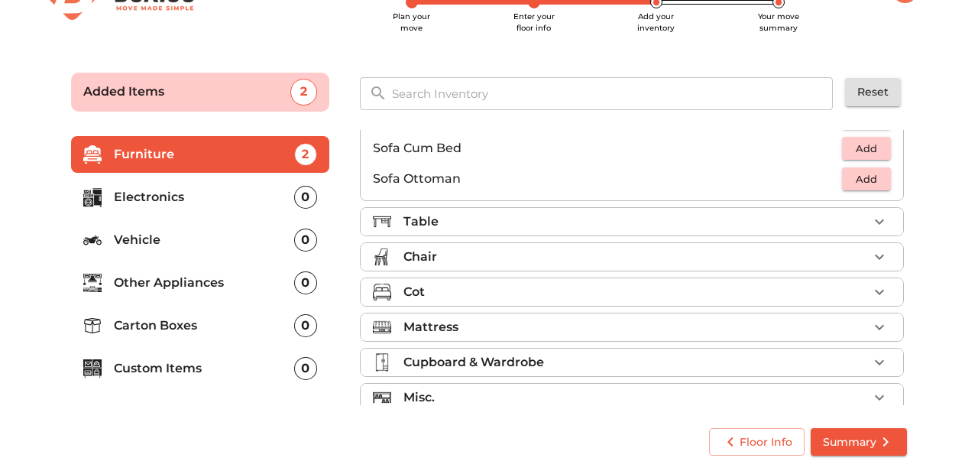
scroll to position [449, 0]
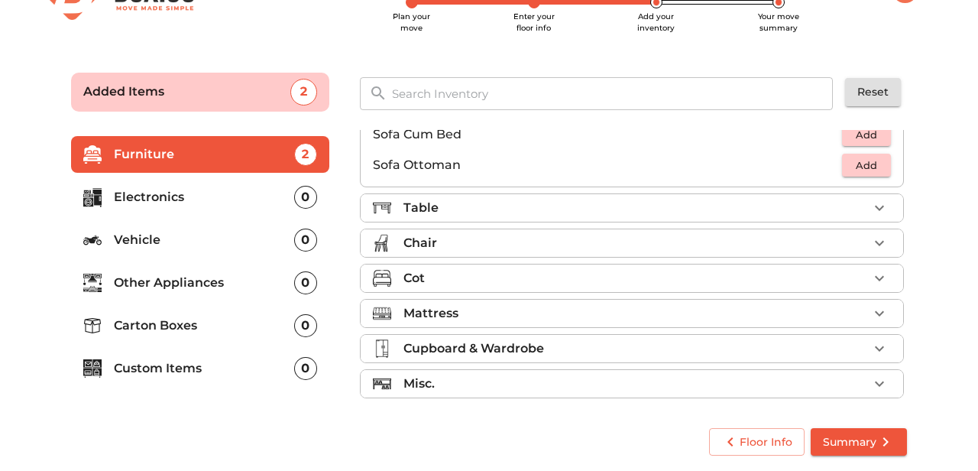
click at [620, 201] on div "Table" at bounding box center [635, 208] width 464 height 18
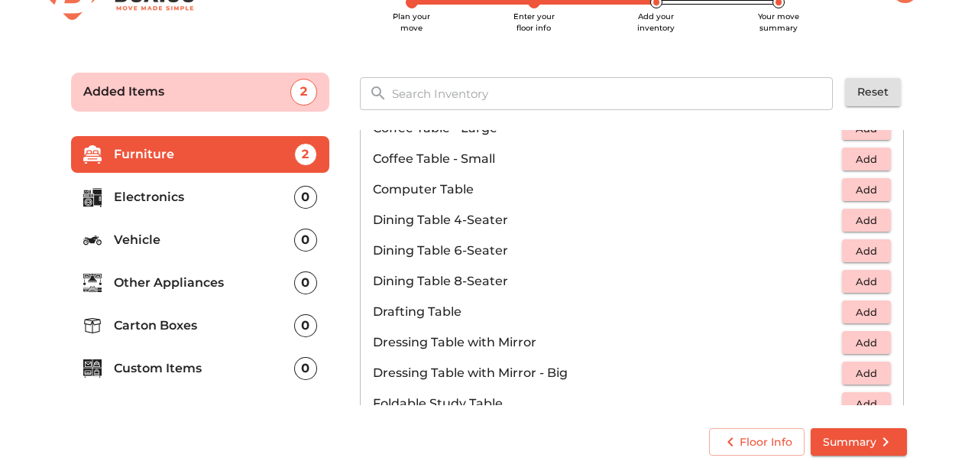
scroll to position [232, 0]
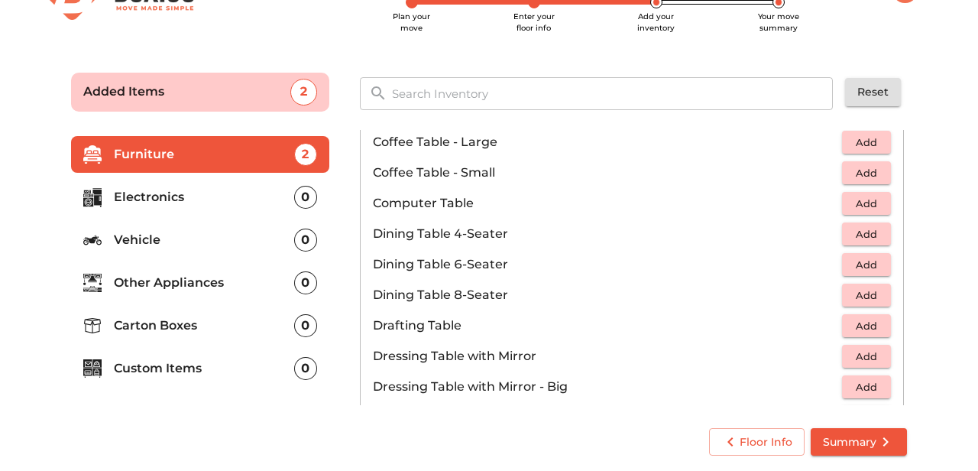
click at [862, 264] on span "Add" at bounding box center [866, 265] width 34 height 18
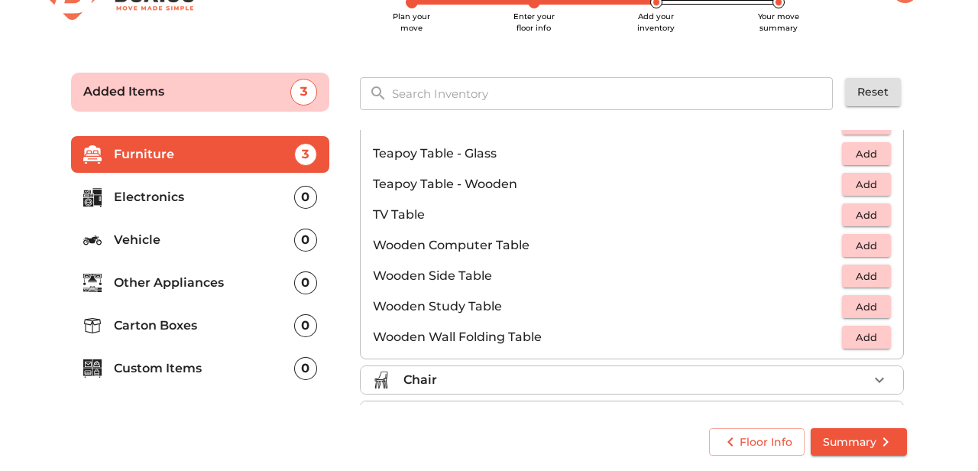
scroll to position [1066, 0]
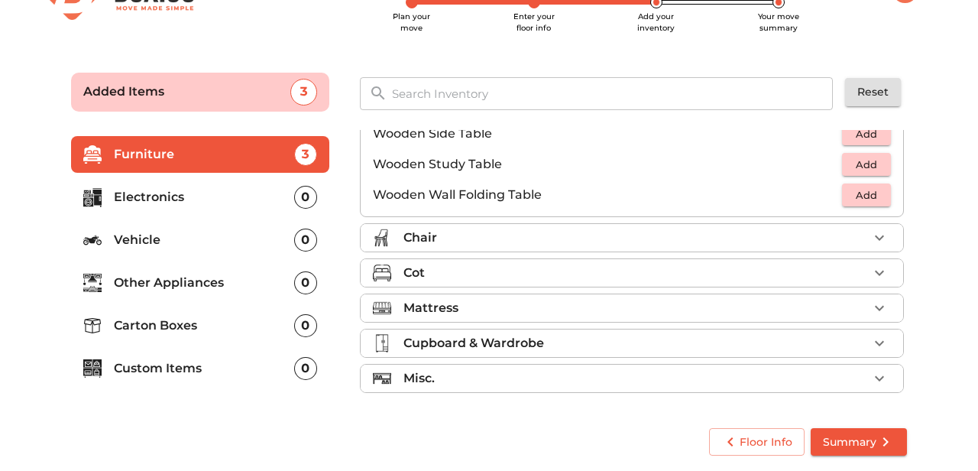
click at [605, 241] on div "Chair" at bounding box center [635, 237] width 464 height 18
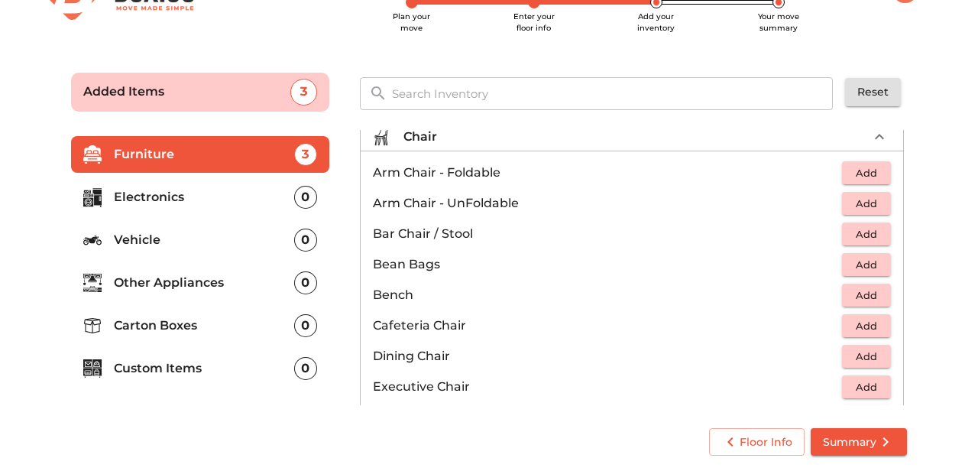
scroll to position [86, 0]
click at [868, 199] on span "Add" at bounding box center [866, 202] width 34 height 18
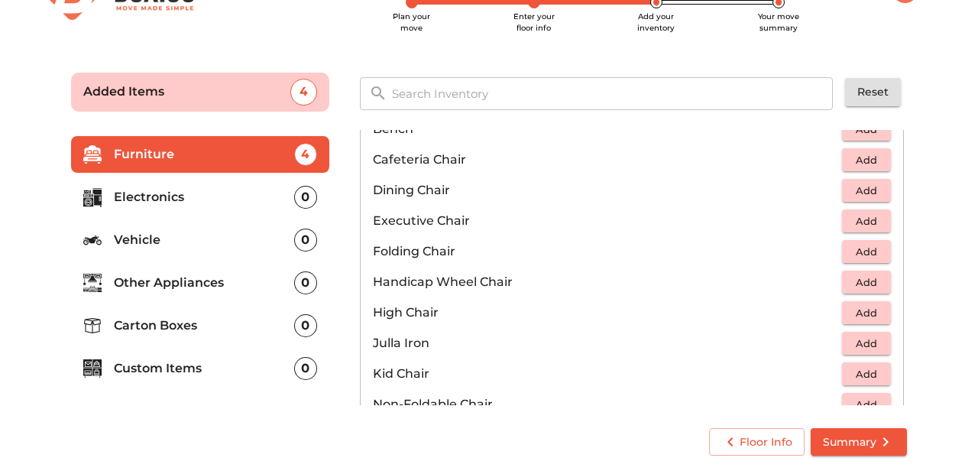
scroll to position [264, 0]
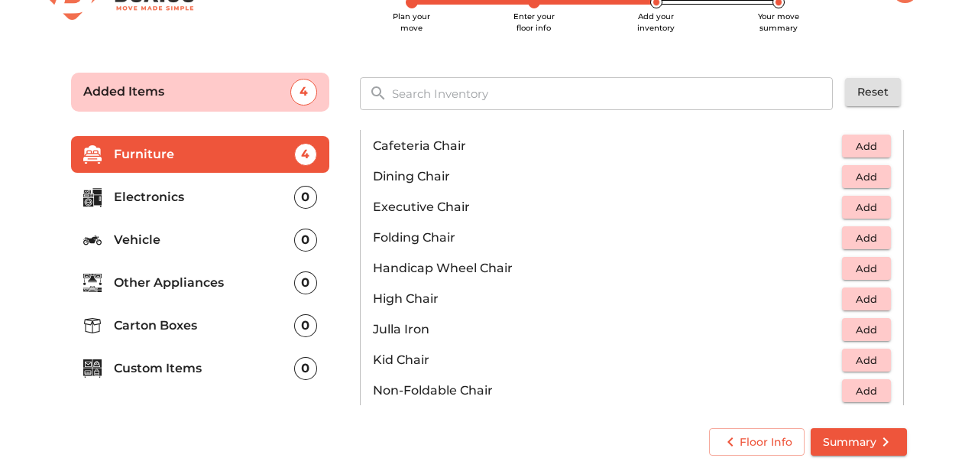
click at [865, 211] on span "Add" at bounding box center [866, 208] width 34 height 18
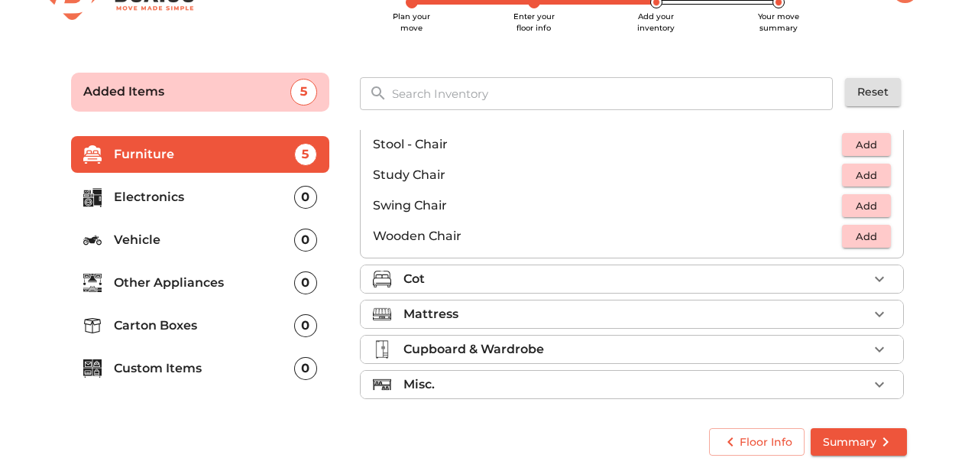
scroll to position [629, 0]
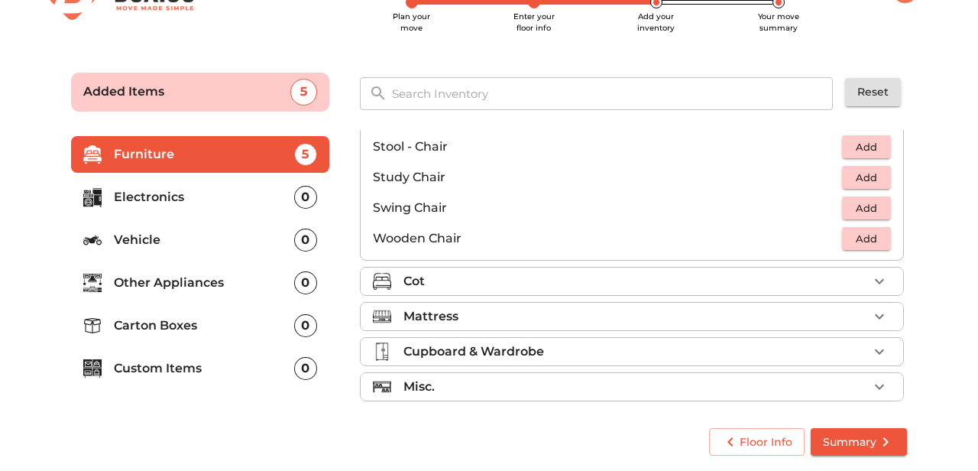
click at [862, 197] on button "Add" at bounding box center [866, 208] width 49 height 24
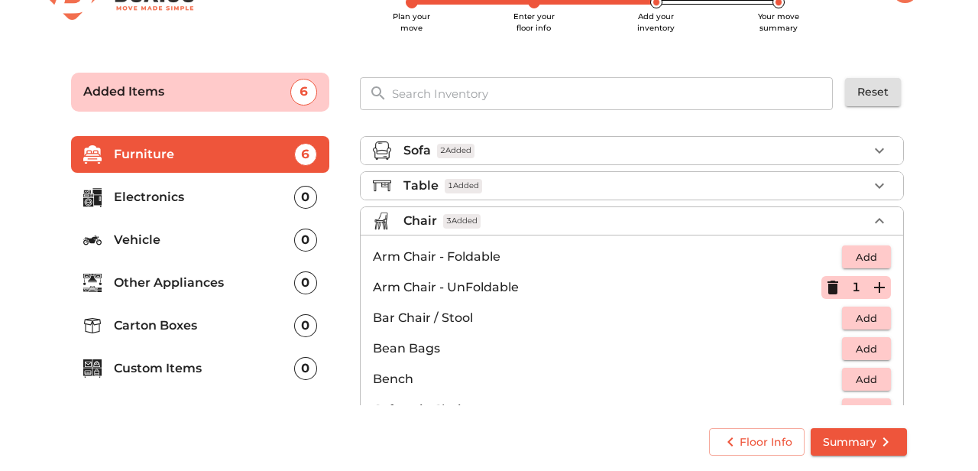
scroll to position [34, 0]
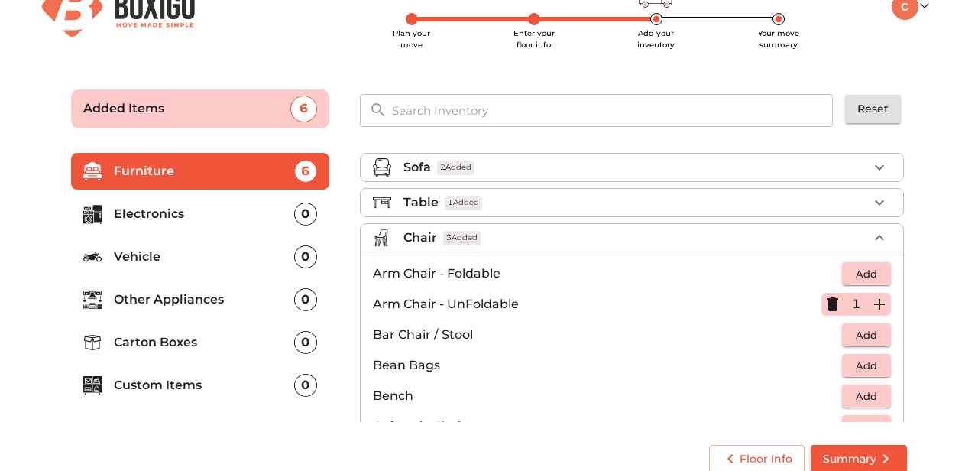
click at [855, 306] on p "1" at bounding box center [856, 304] width 8 height 18
click at [835, 305] on icon "button" at bounding box center [832, 304] width 11 height 14
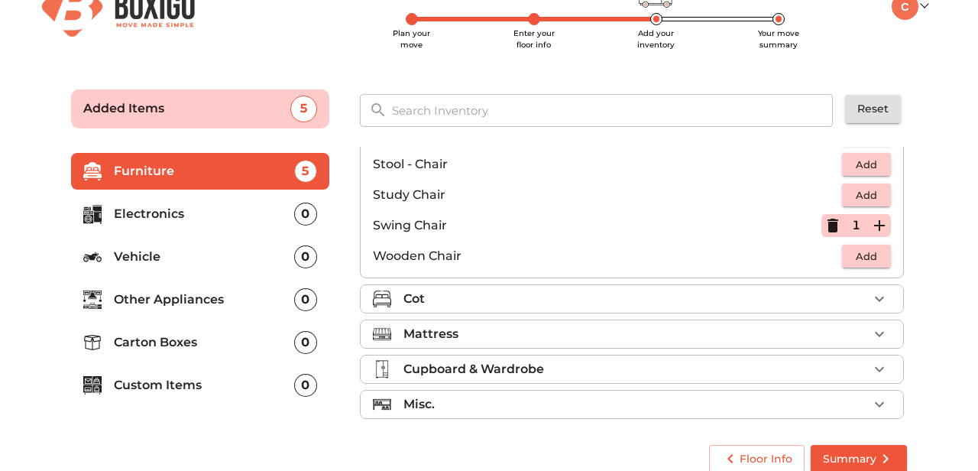
scroll to position [638, 0]
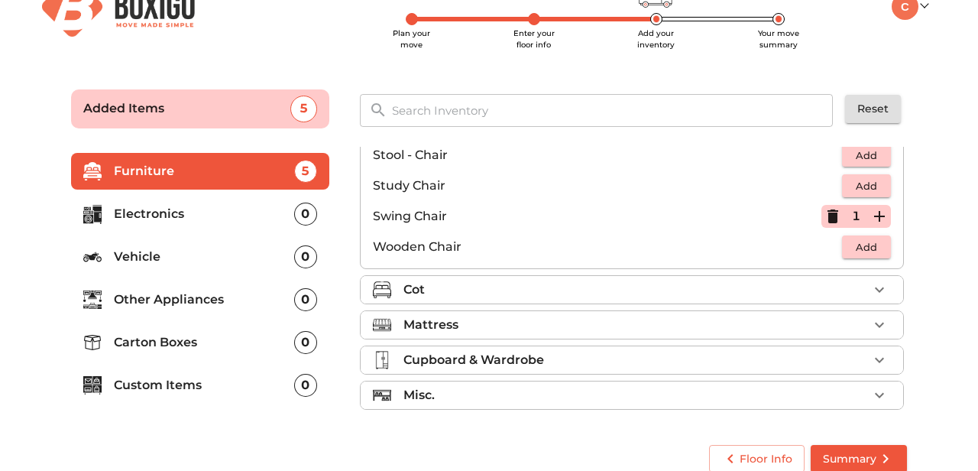
click at [596, 283] on div "Cot" at bounding box center [635, 289] width 464 height 18
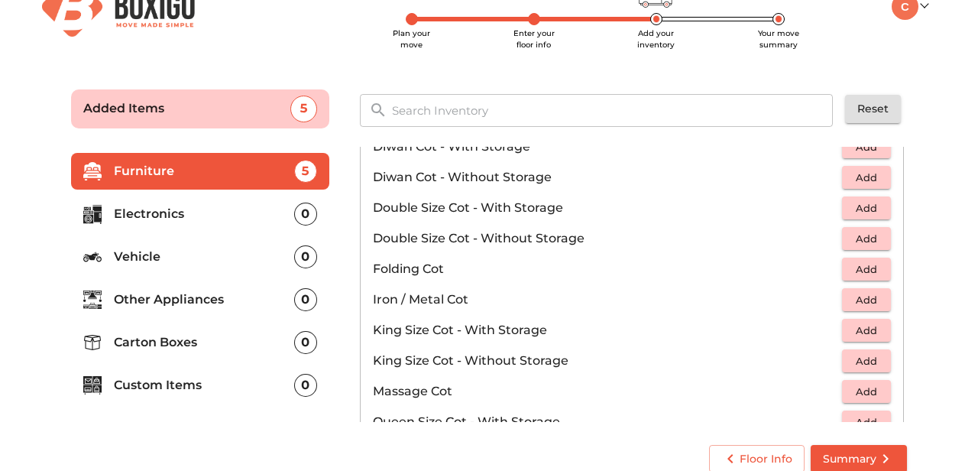
scroll to position [255, 0]
click at [865, 361] on span "Add" at bounding box center [866, 360] width 34 height 18
click at [874, 358] on icon "button" at bounding box center [879, 359] width 11 height 11
click at [683, 353] on p "King Size Cot - Without Storage" at bounding box center [597, 359] width 448 height 18
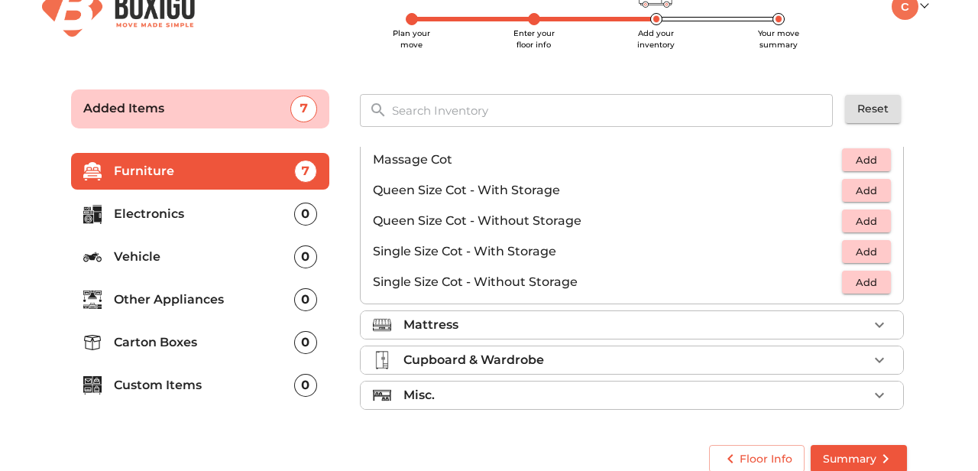
scroll to position [50, 0]
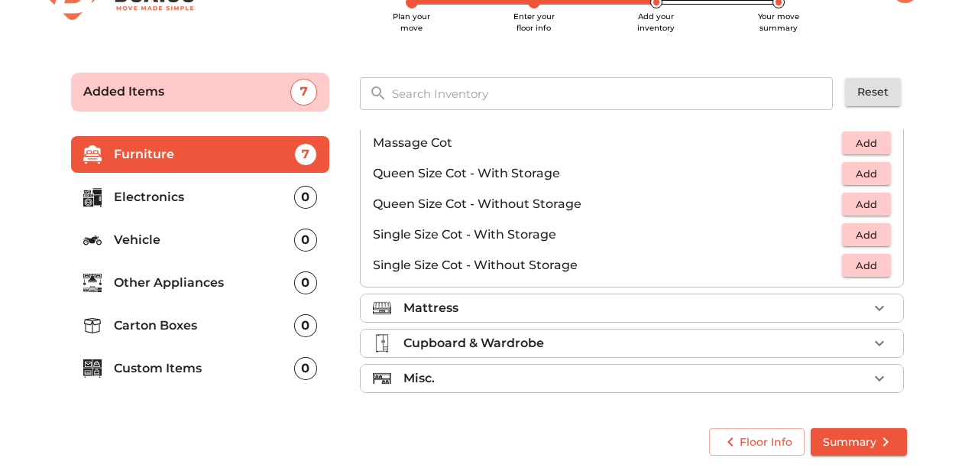
click at [653, 301] on div "Mattress" at bounding box center [635, 308] width 464 height 18
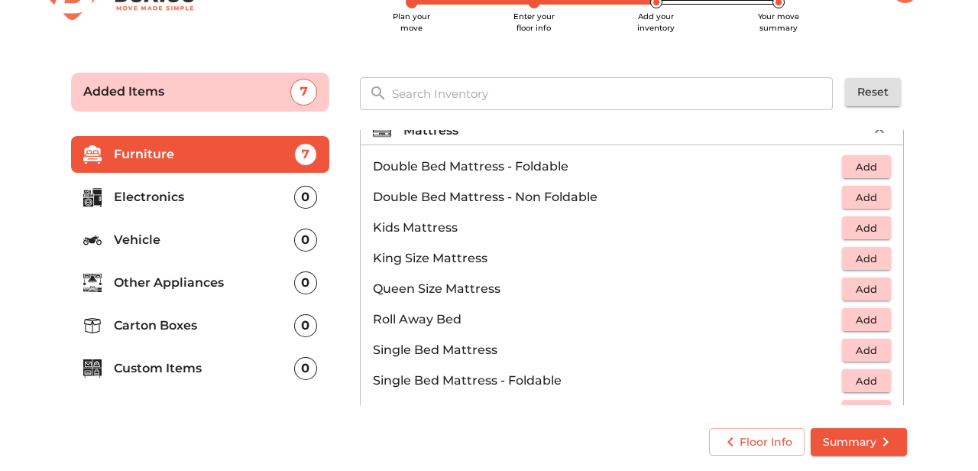
scroll to position [155, 0]
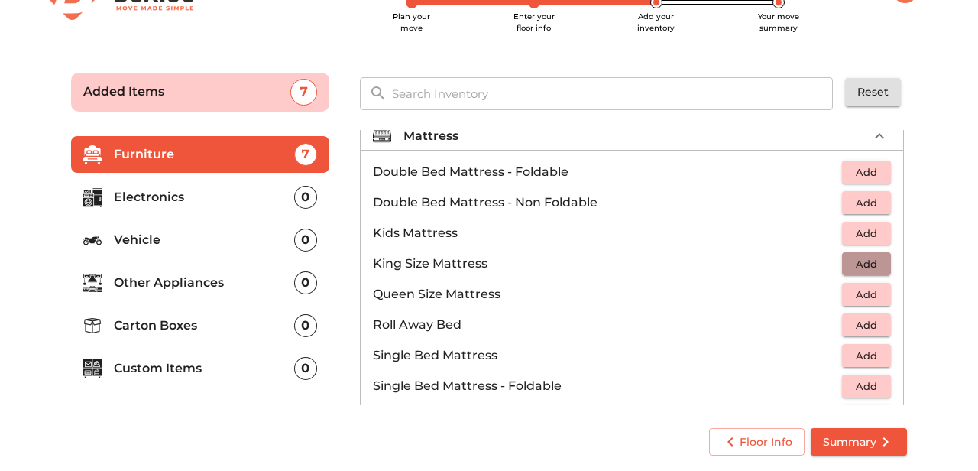
click at [871, 264] on span "Add" at bounding box center [866, 264] width 34 height 18
click at [871, 264] on icon "button" at bounding box center [879, 263] width 18 height 18
click at [667, 314] on li "Roll Away Bed Add" at bounding box center [632, 324] width 542 height 31
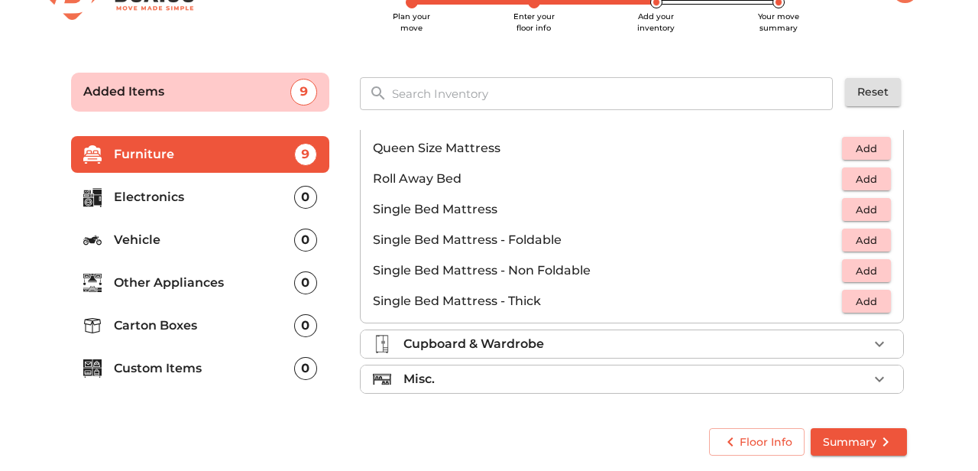
scroll to position [302, 0]
click at [172, 191] on p "Electronics" at bounding box center [204, 197] width 180 height 18
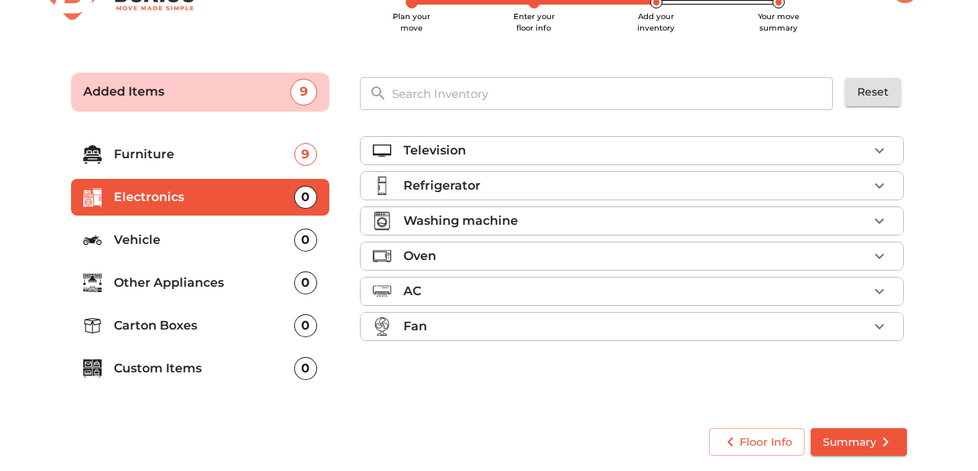
click at [441, 157] on p "Television" at bounding box center [434, 150] width 63 height 18
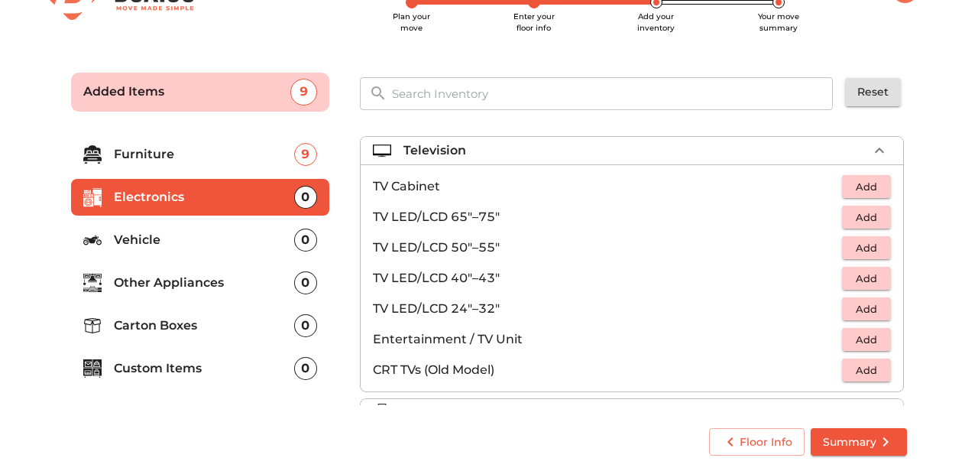
click at [864, 247] on span "Add" at bounding box center [866, 248] width 34 height 18
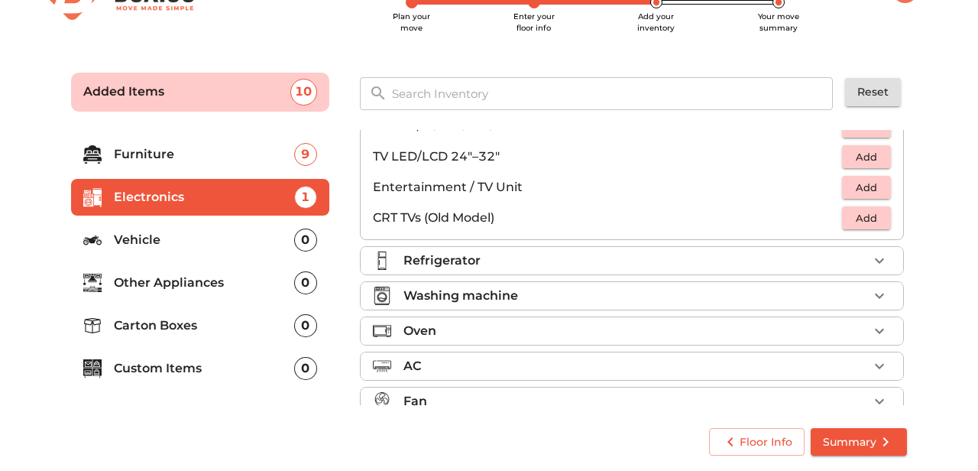
scroll to position [169, 0]
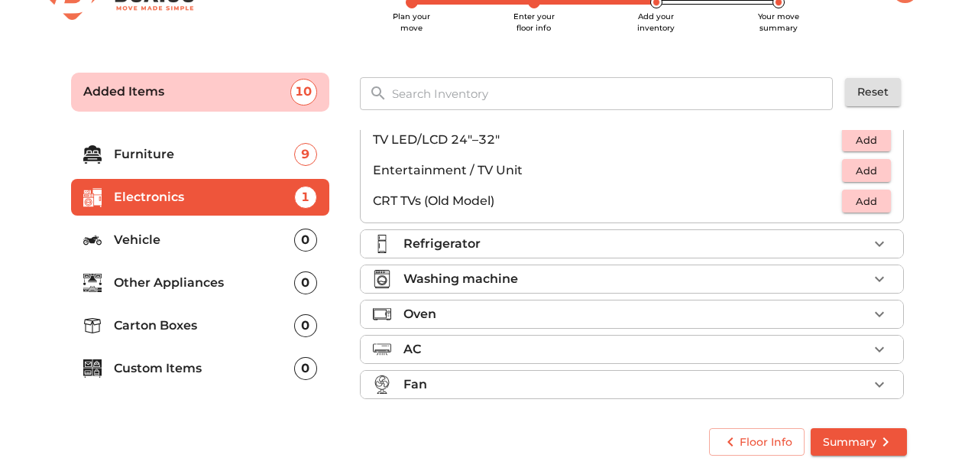
click at [620, 273] on div "Washing machine" at bounding box center [635, 279] width 464 height 18
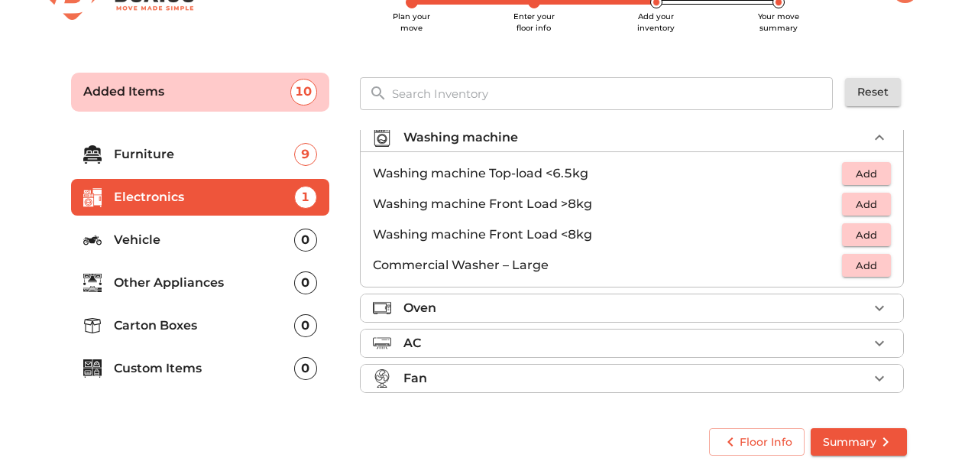
scroll to position [37, 0]
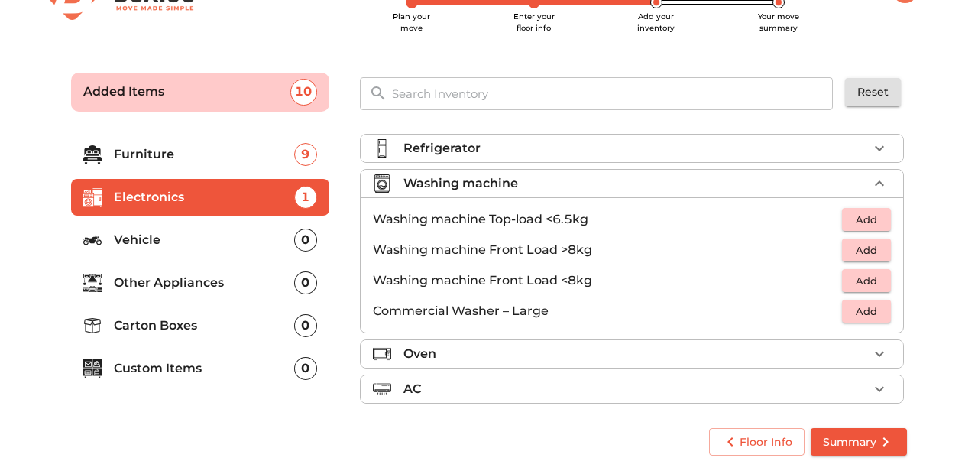
click at [864, 247] on span "Add" at bounding box center [866, 250] width 34 height 18
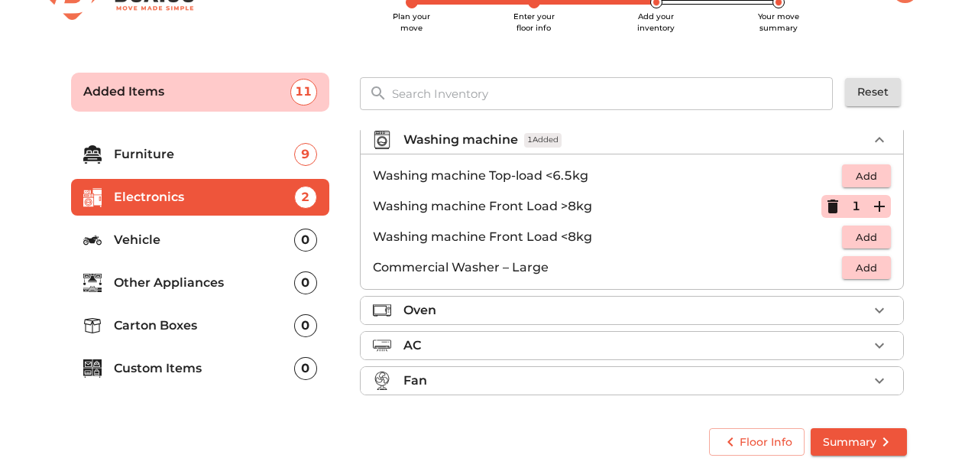
click at [611, 311] on div "Oven" at bounding box center [635, 310] width 464 height 18
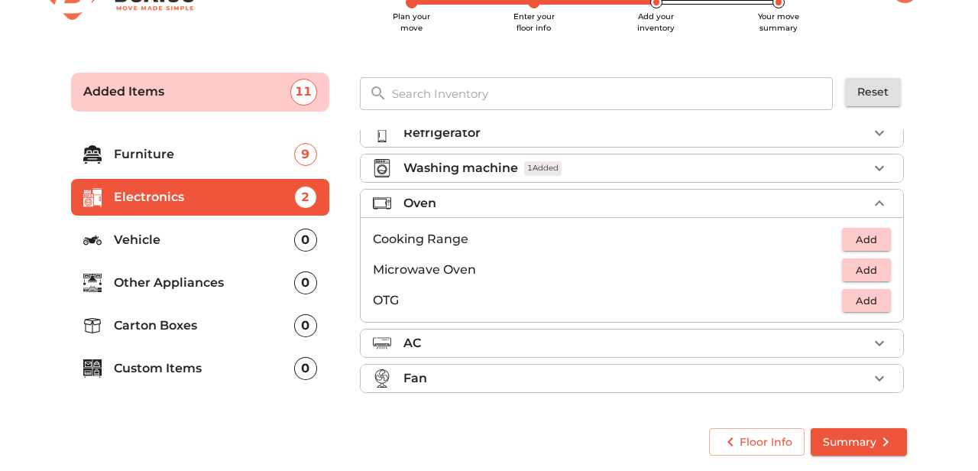
scroll to position [53, 0]
click at [860, 263] on span "Add" at bounding box center [866, 270] width 34 height 18
click at [202, 282] on p "Other Appliances" at bounding box center [204, 282] width 180 height 18
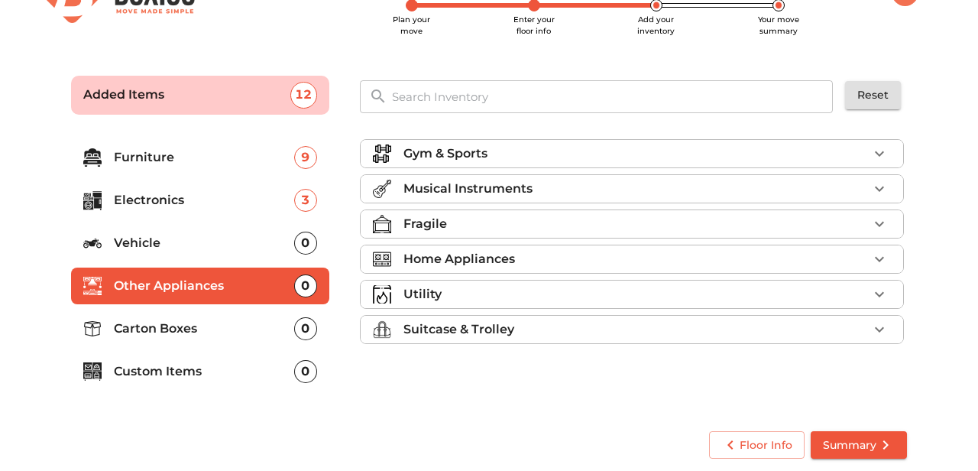
scroll to position [49, 0]
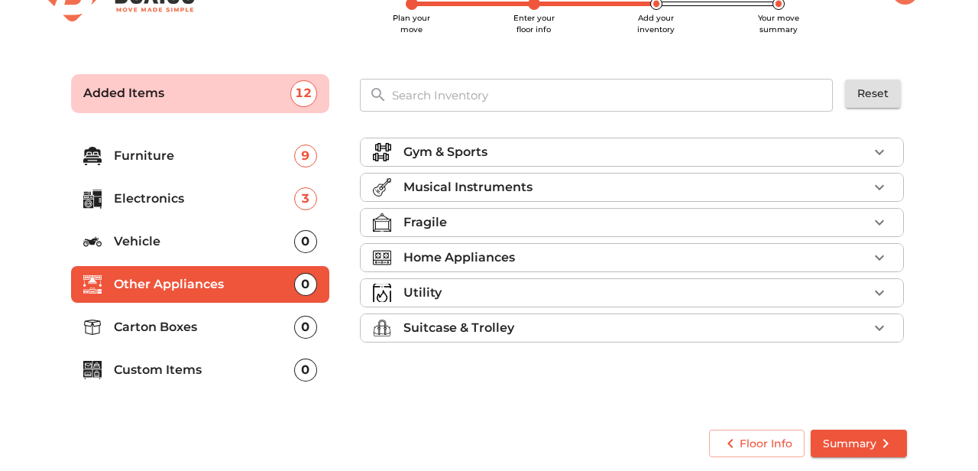
click at [480, 218] on div "Fragile" at bounding box center [635, 222] width 464 height 18
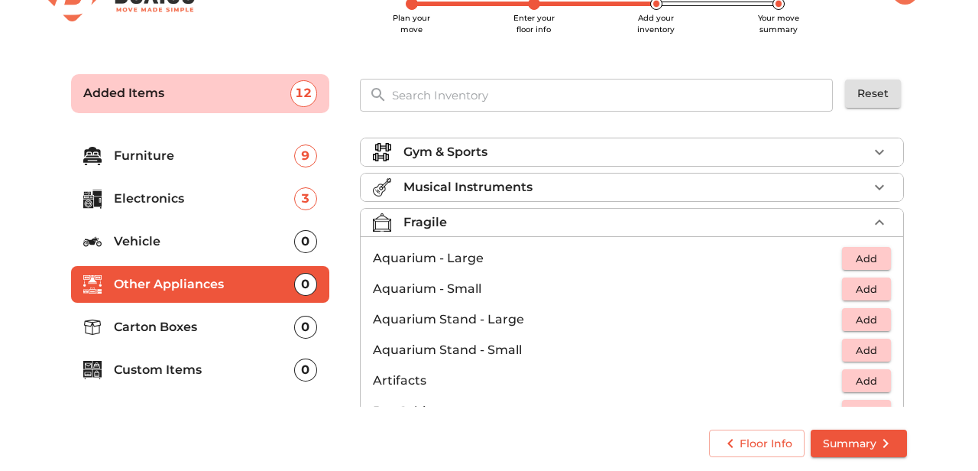
click at [480, 218] on div "Fragile" at bounding box center [635, 222] width 464 height 18
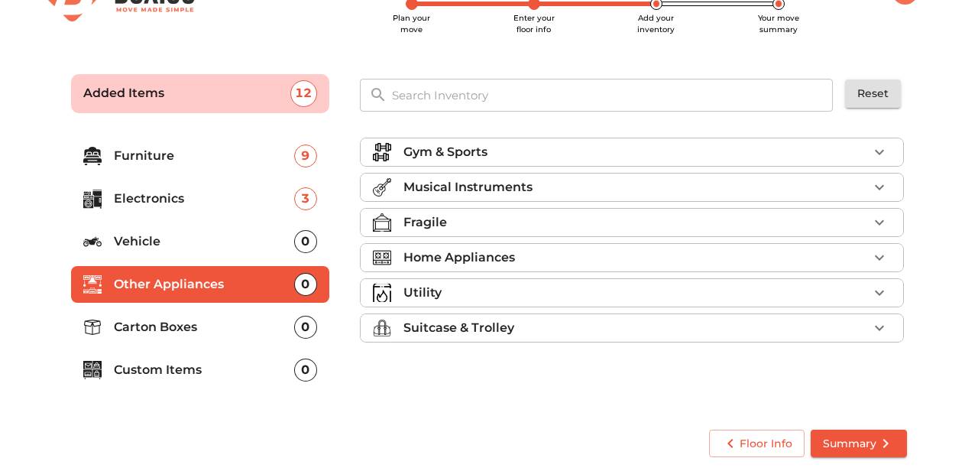
click at [473, 260] on p "Home Appliances" at bounding box center [459, 257] width 112 height 18
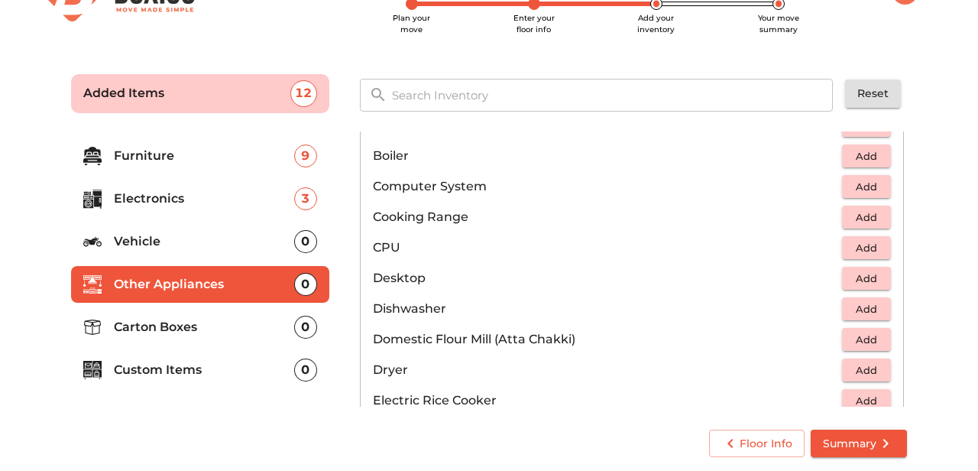
scroll to position [0, 0]
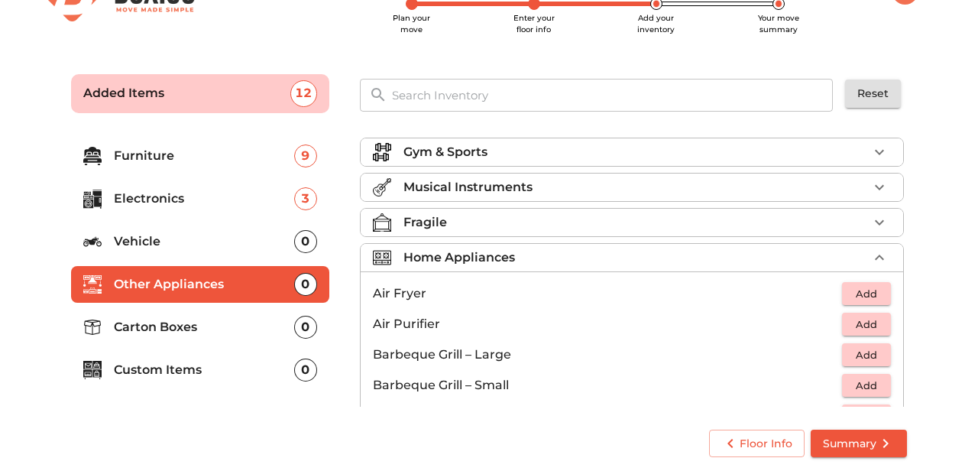
click at [409, 249] on p "Home Appliances" at bounding box center [459, 257] width 112 height 18
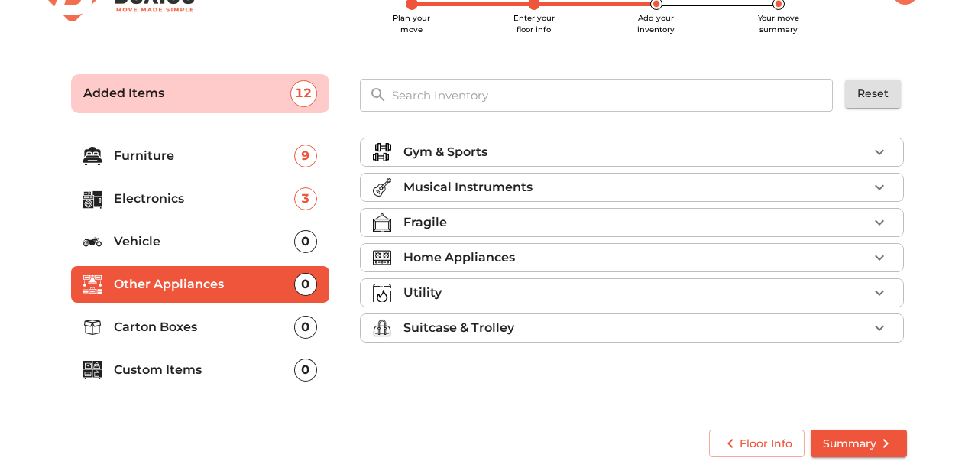
click at [163, 325] on p "Carton Boxes" at bounding box center [204, 327] width 180 height 18
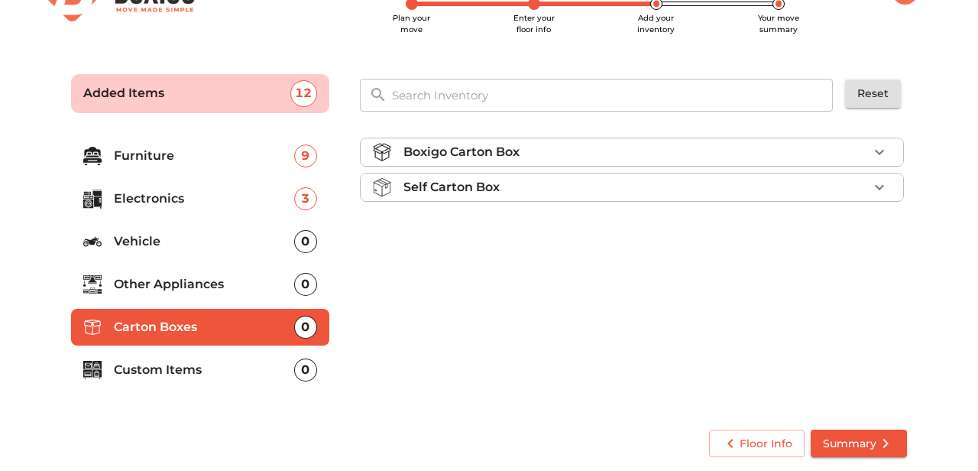
click at [556, 150] on div "Boxigo Carton Box" at bounding box center [635, 152] width 464 height 18
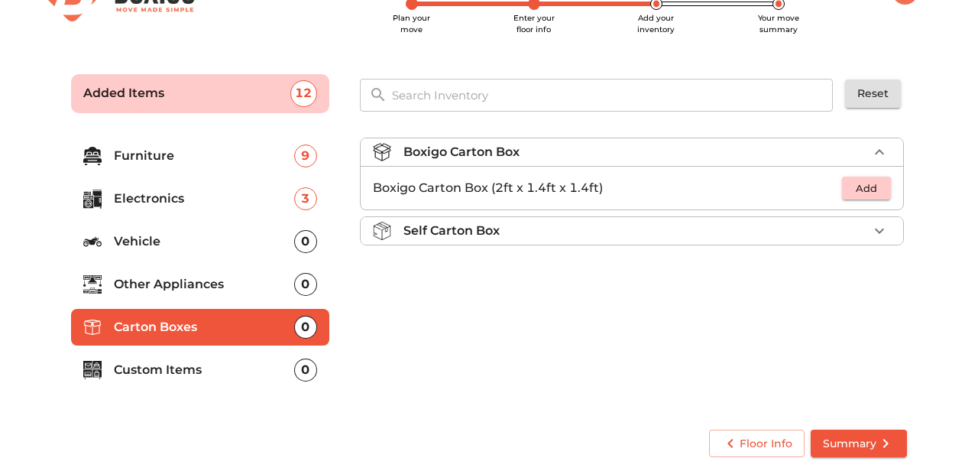
click at [862, 187] on span "Add" at bounding box center [866, 188] width 34 height 18
click at [862, 187] on div "1" at bounding box center [856, 187] width 70 height 23
click at [879, 186] on icon "button" at bounding box center [879, 188] width 11 height 11
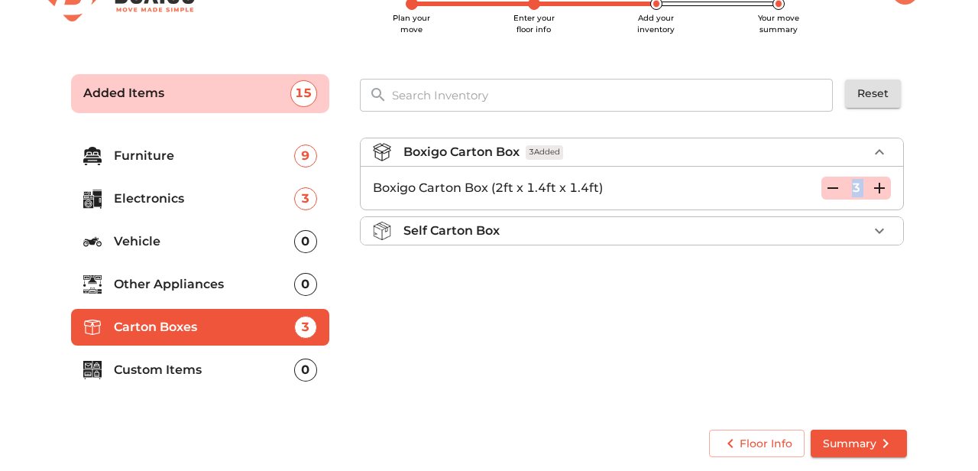
click at [879, 186] on icon "button" at bounding box center [879, 188] width 11 height 11
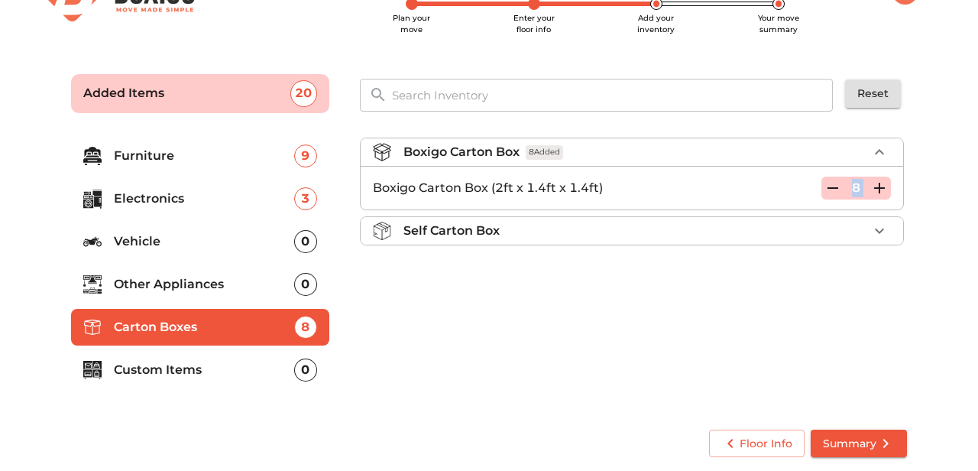
click at [879, 186] on icon "button" at bounding box center [879, 188] width 11 height 11
click at [645, 321] on div "Boxigo Carton Box 12 Added Boxigo Carton Box (2ft x 1.4ft x 1.4ft) 12 Self Cart…" at bounding box center [633, 269] width 559 height 289
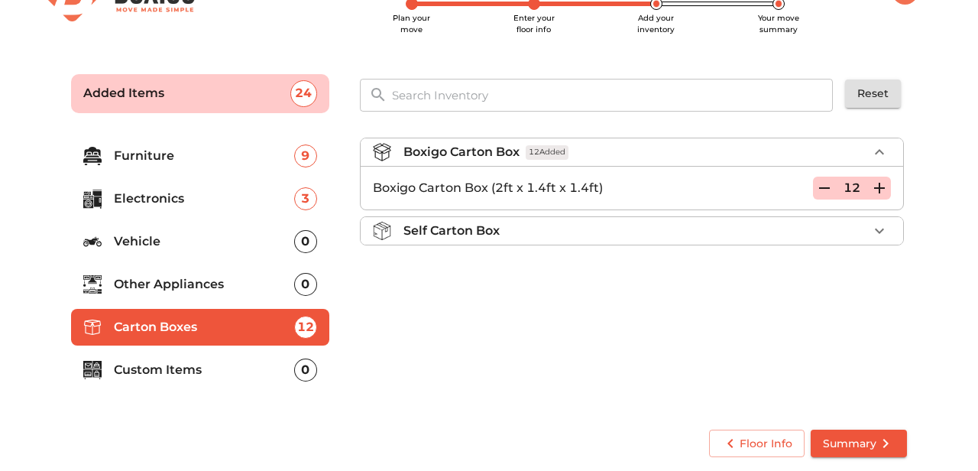
click at [202, 368] on p "Custom Items" at bounding box center [204, 370] width 180 height 18
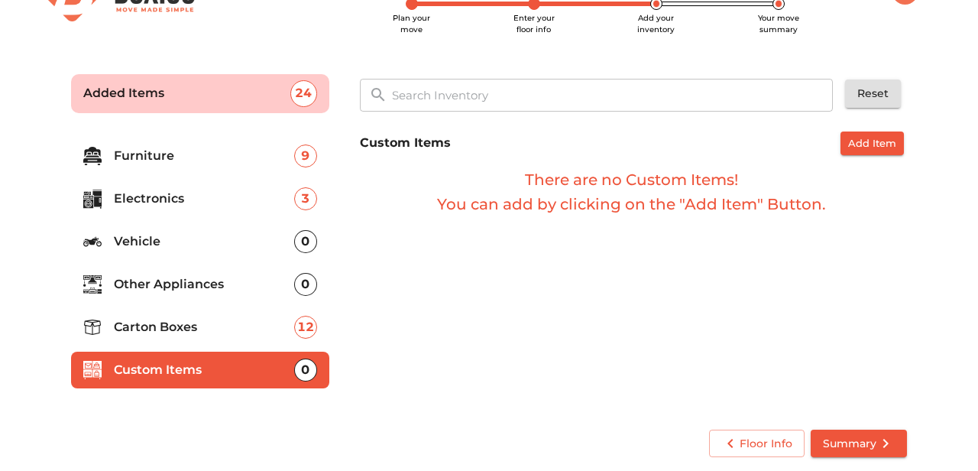
scroll to position [50, 0]
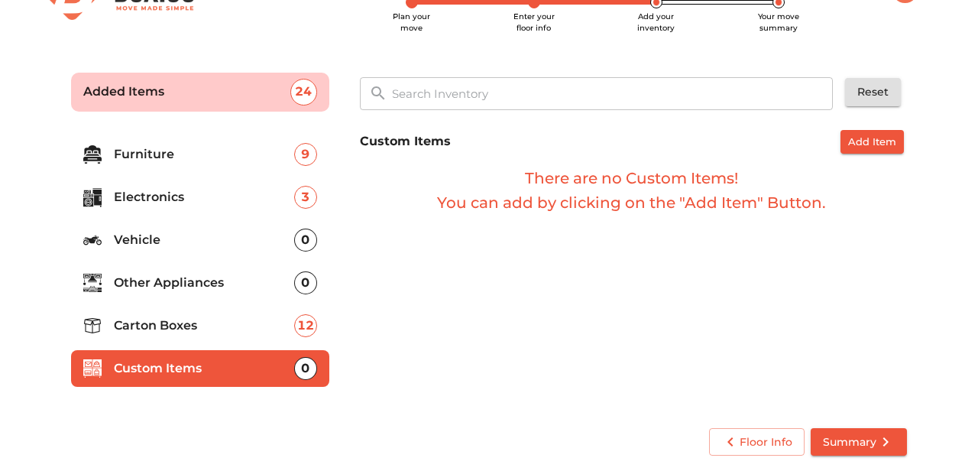
click at [849, 432] on span "Summary" at bounding box center [859, 441] width 72 height 19
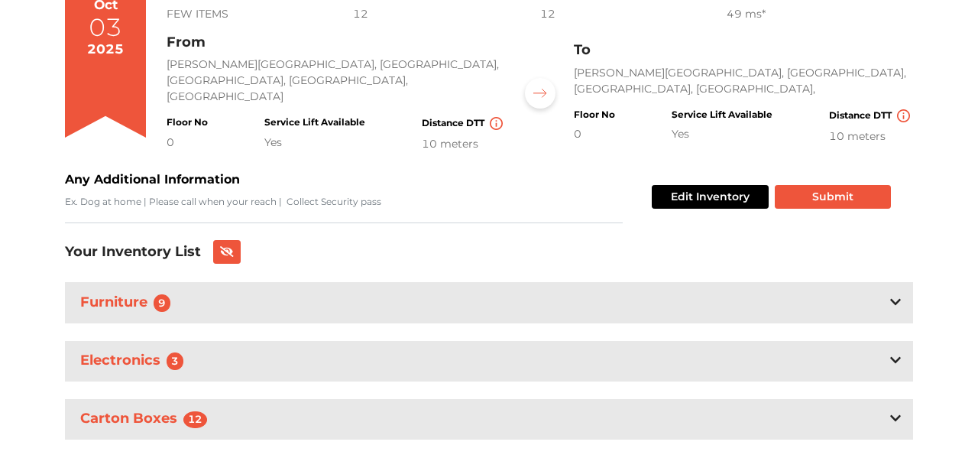
scroll to position [178, 0]
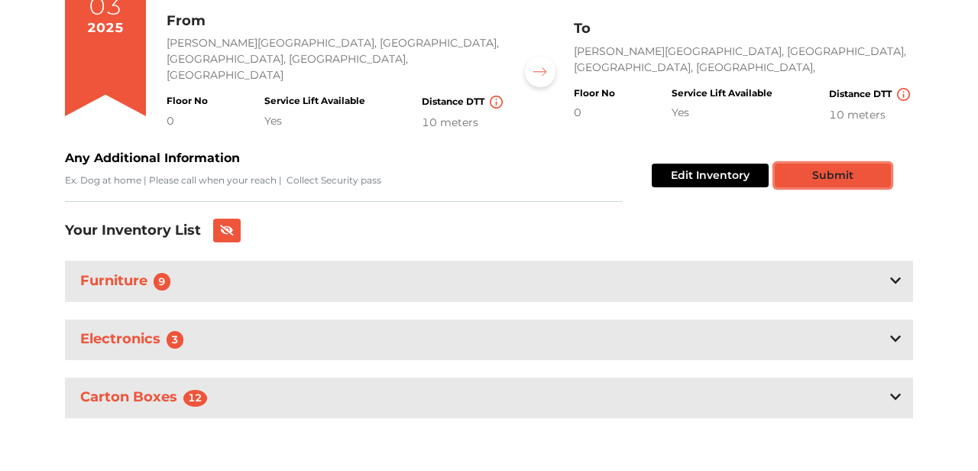
click at [821, 167] on button "Submit" at bounding box center [832, 175] width 116 height 24
